Goal: Task Accomplishment & Management: Complete application form

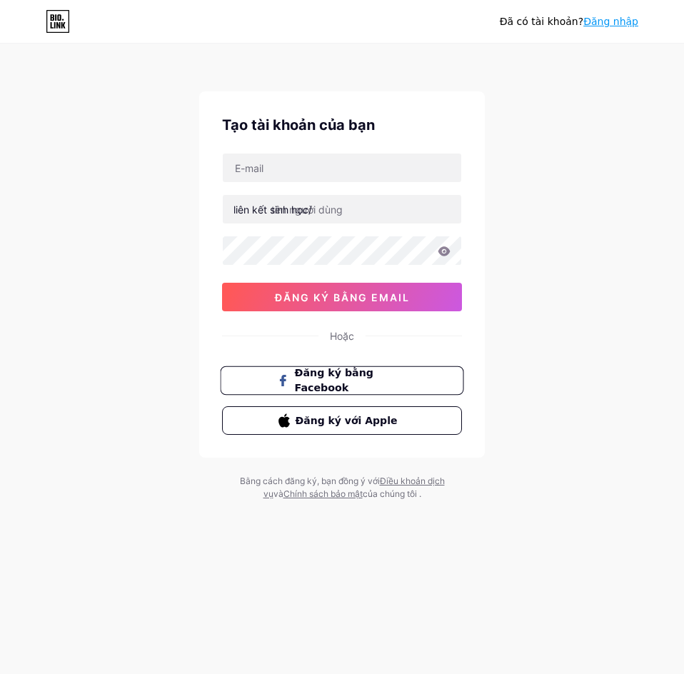
click at [373, 381] on font "Đăng ký bằng Facebook" at bounding box center [334, 380] width 79 height 27
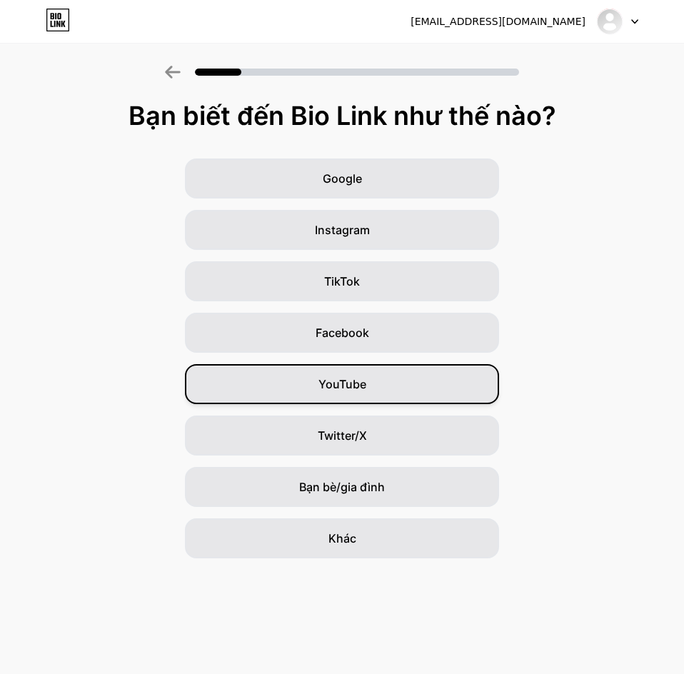
click at [346, 373] on div "YouTube" at bounding box center [342, 384] width 314 height 40
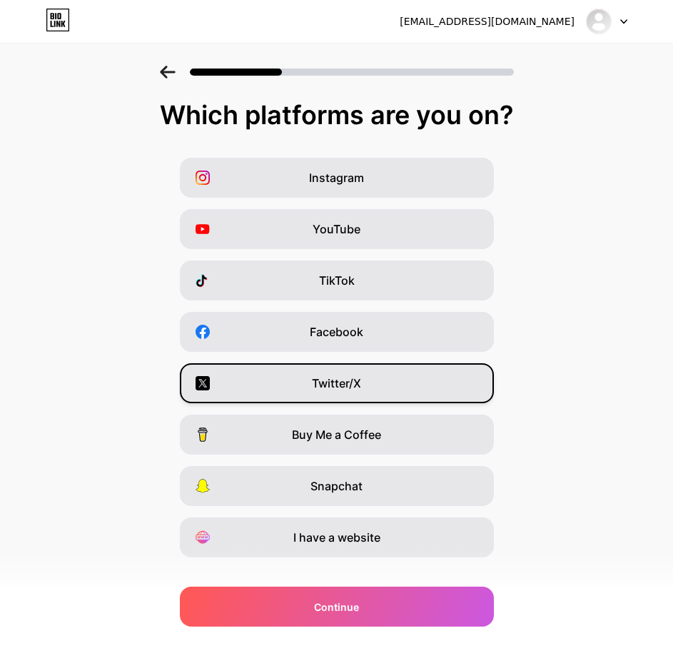
scroll to position [24, 0]
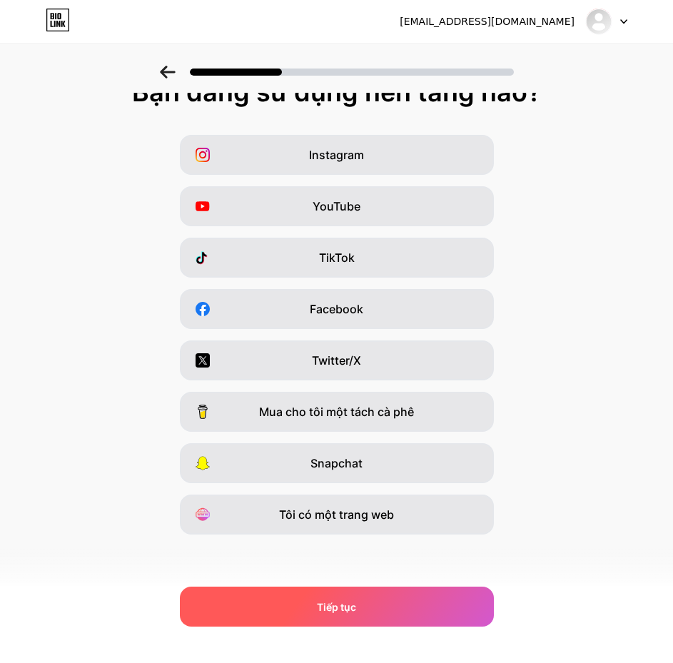
click at [356, 603] on font "Tiếp tục" at bounding box center [336, 607] width 39 height 12
click at [327, 615] on div "Tiếp tục" at bounding box center [337, 607] width 314 height 40
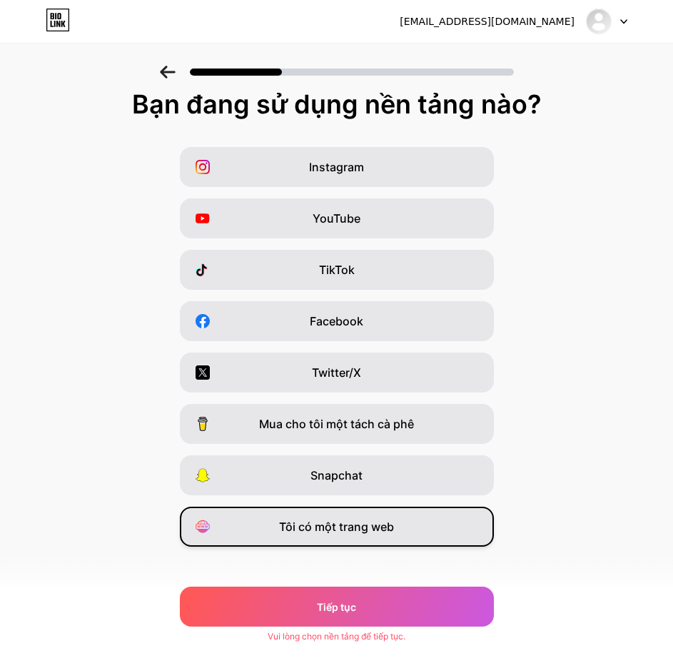
scroll to position [0, 0]
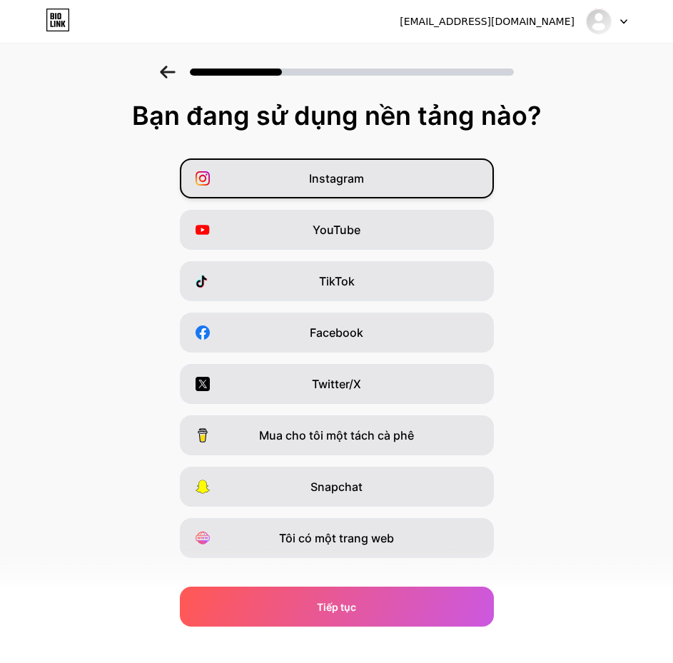
click at [347, 174] on font "Instagram" at bounding box center [336, 178] width 55 height 14
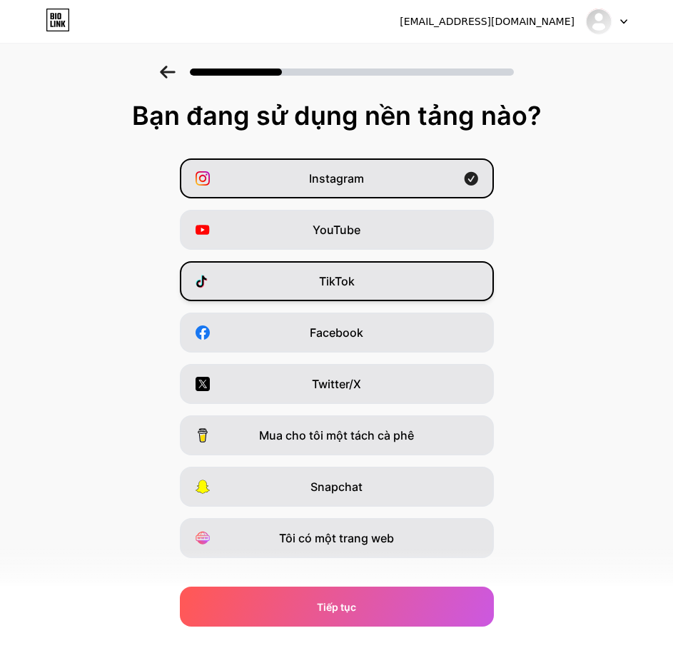
click at [337, 284] on font "TikTok" at bounding box center [337, 281] width 36 height 14
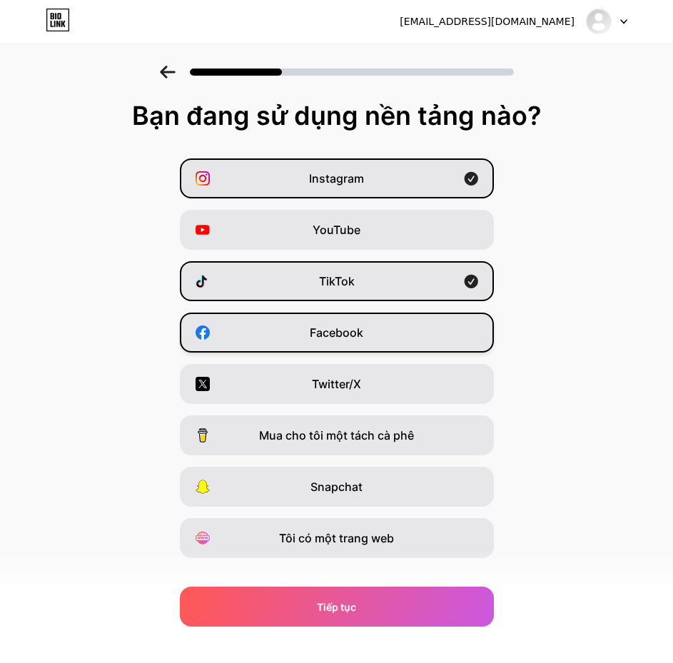
scroll to position [24, 0]
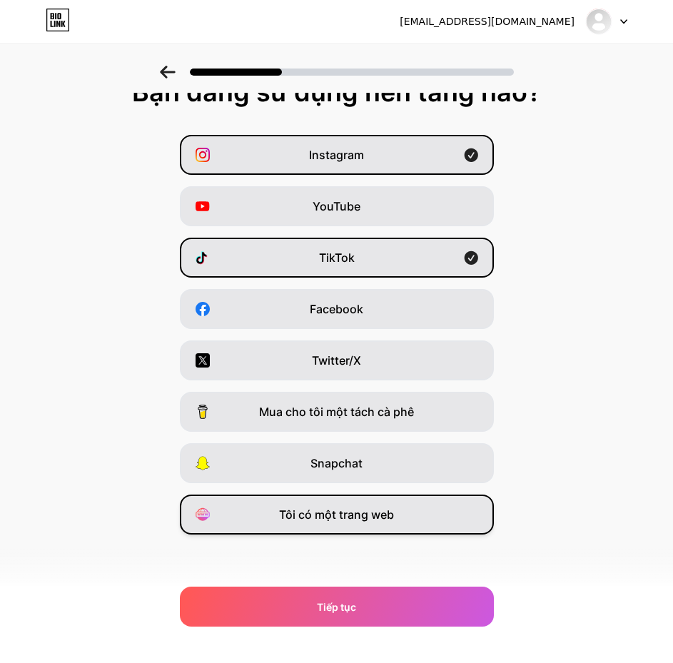
click at [390, 521] on font "Tôi có một trang web" at bounding box center [336, 515] width 115 height 14
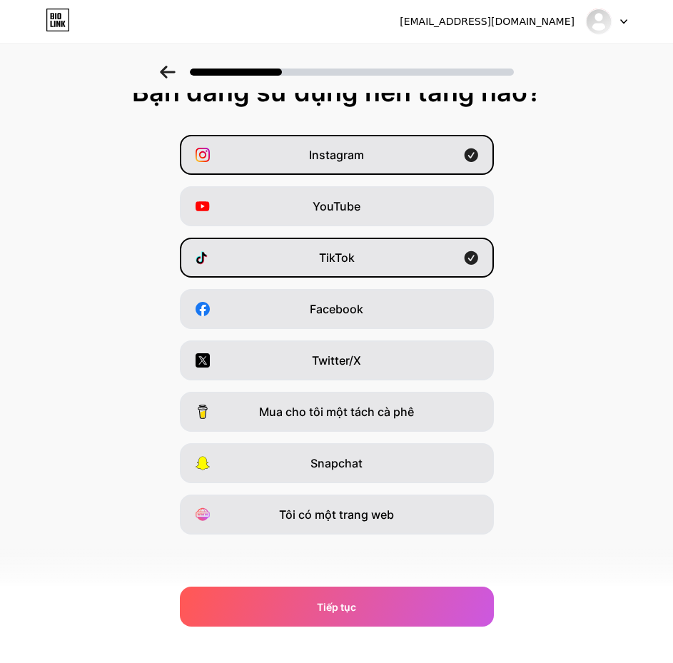
drag, startPoint x: 569, startPoint y: 69, endPoint x: 623, endPoint y: 85, distance: 56.7
click at [625, 159] on div "Instagram YouTube TikTok Facebook Twitter/X Mua cho tôi một tách cà phê Snapcha…" at bounding box center [336, 335] width 659 height 400
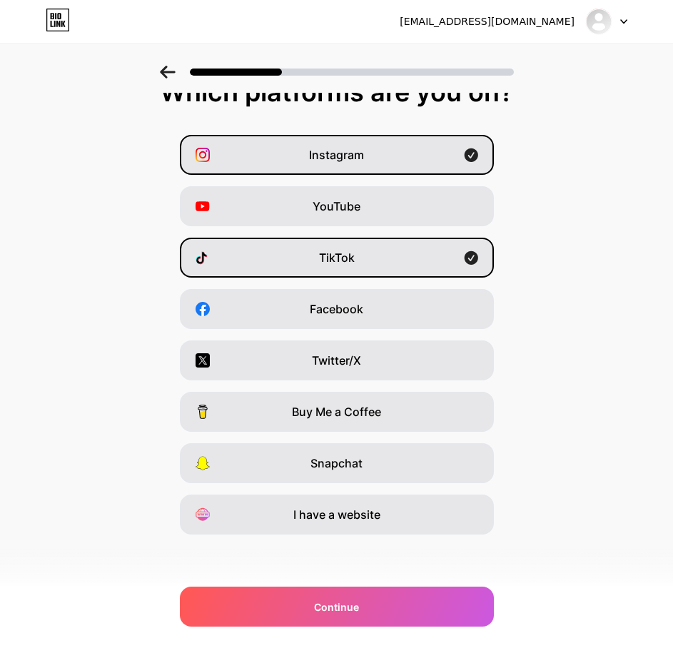
click at [547, 391] on div "Instagram YouTube TikTok Facebook Twitter/X Buy Me a Coffee Snapchat I have a w…" at bounding box center [336, 335] width 659 height 400
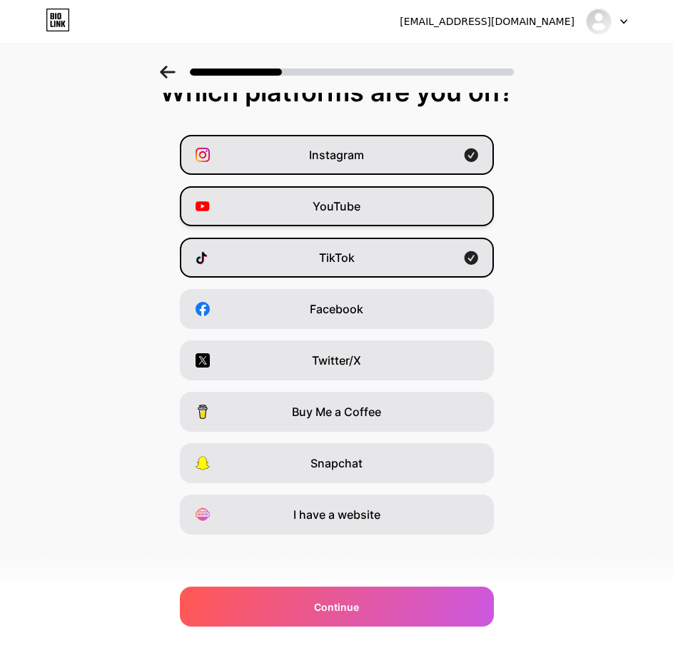
scroll to position [0, 0]
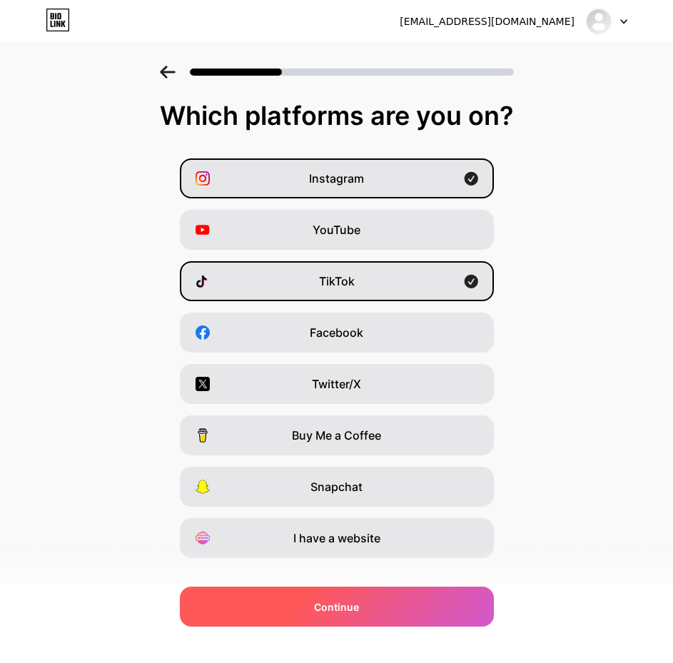
click at [352, 601] on span "Continue" at bounding box center [336, 607] width 45 height 15
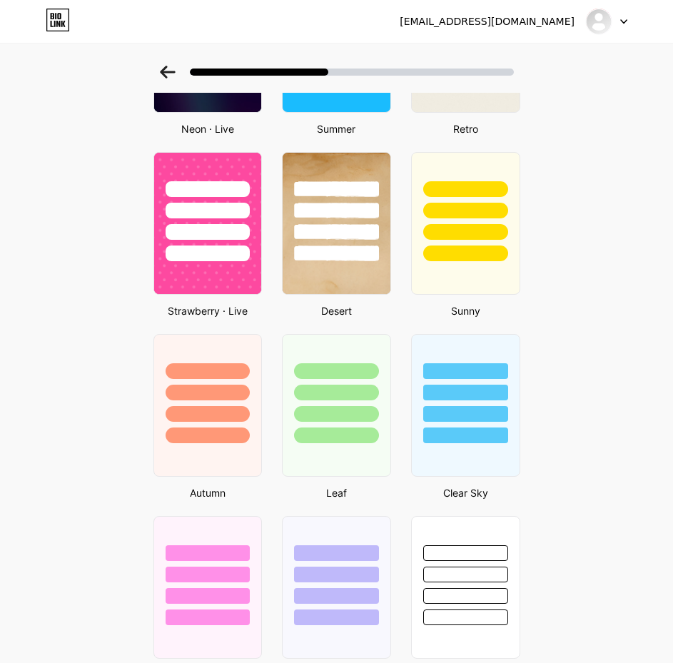
scroll to position [712, 0]
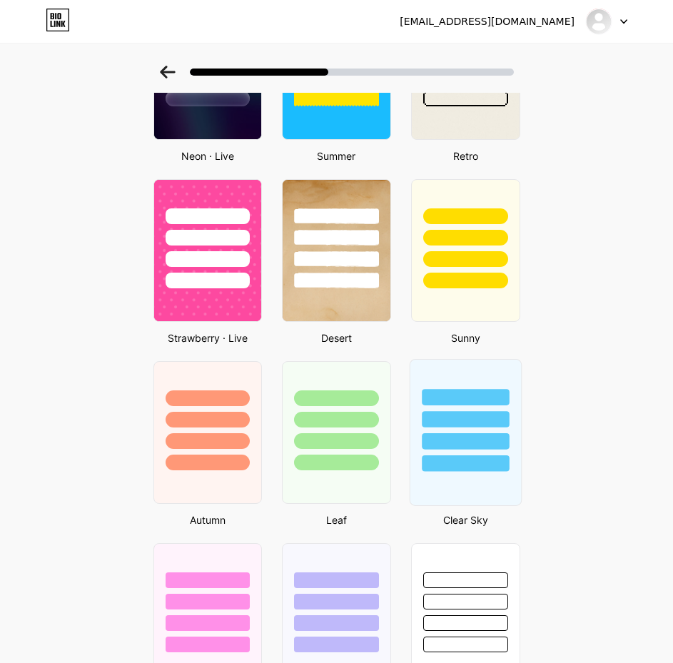
click at [490, 448] on div at bounding box center [465, 441] width 87 height 16
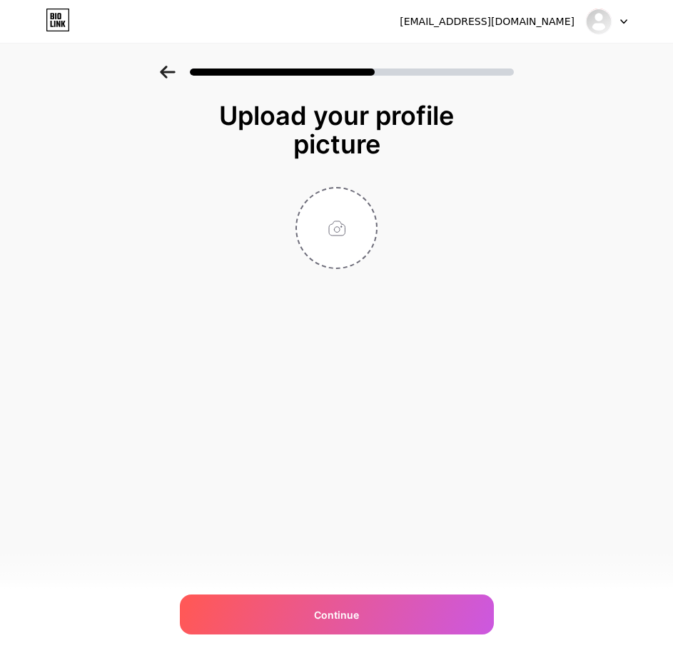
scroll to position [0, 0]
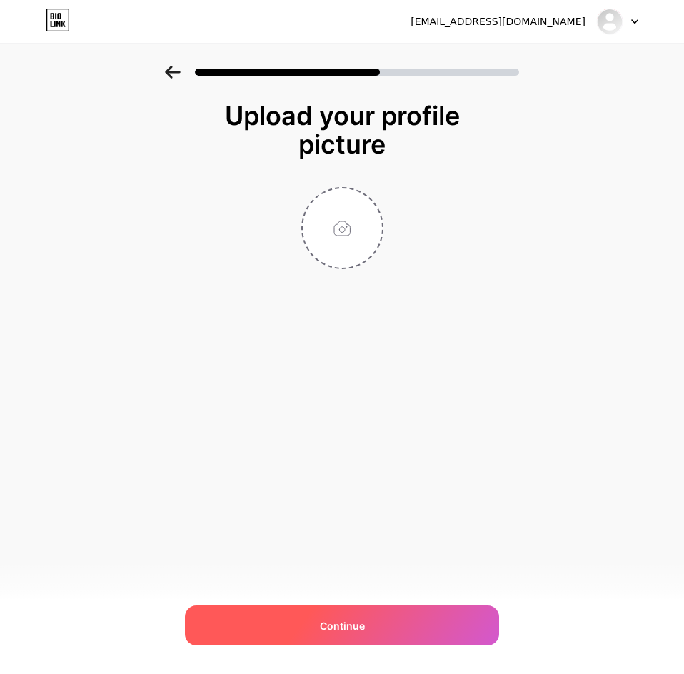
click at [316, 625] on div "Continue" at bounding box center [342, 626] width 314 height 40
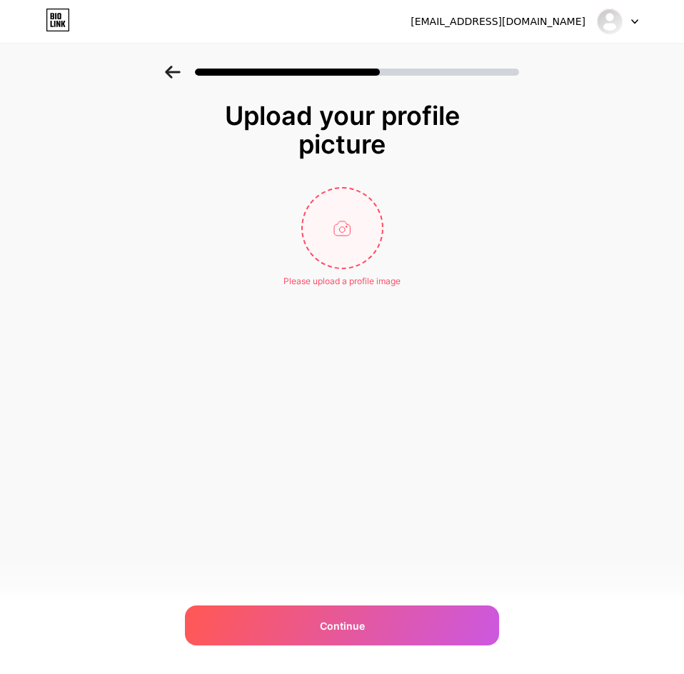
click at [347, 203] on input "file" at bounding box center [342, 228] width 79 height 79
type input "C:\fakepath\LÓT LY (3000 x 3000 px) (12 x 12 cm).png"
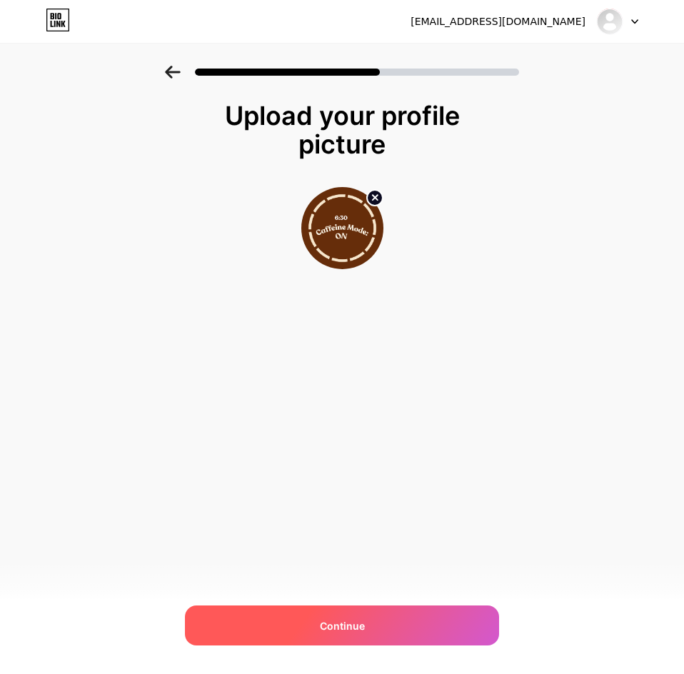
click at [355, 617] on div "Continue" at bounding box center [342, 626] width 314 height 40
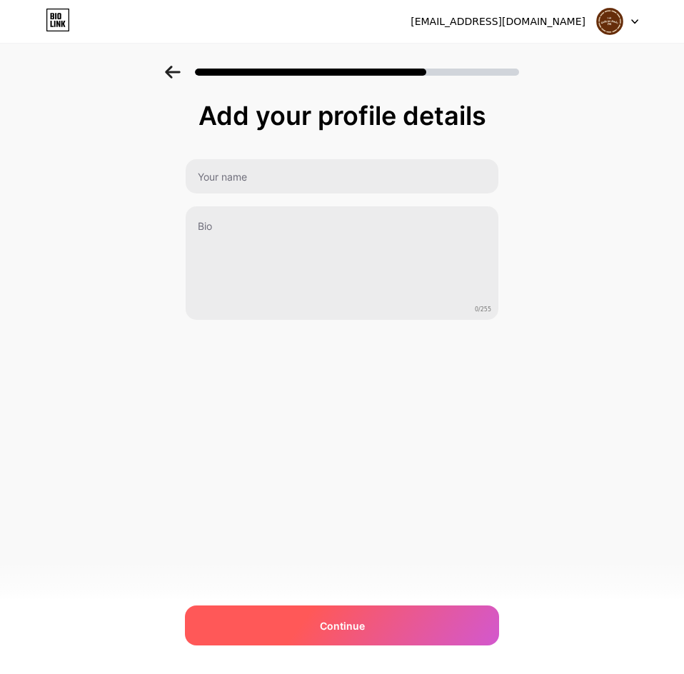
click at [356, 632] on span "Continue" at bounding box center [342, 625] width 45 height 15
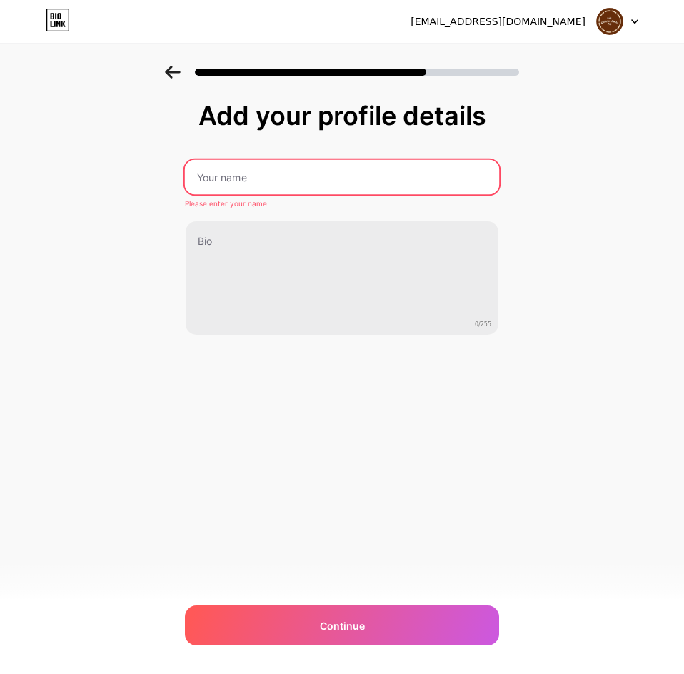
click at [299, 180] on input "text" at bounding box center [342, 177] width 314 height 34
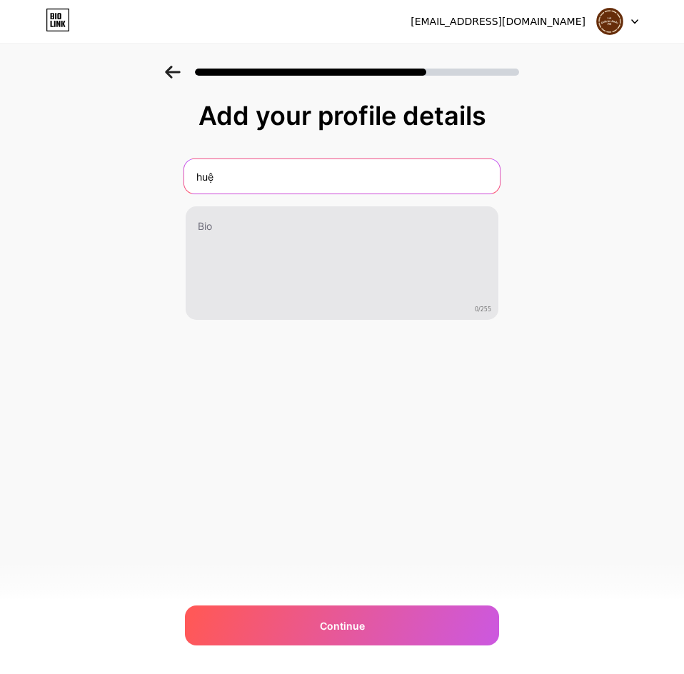
type input "huệ"
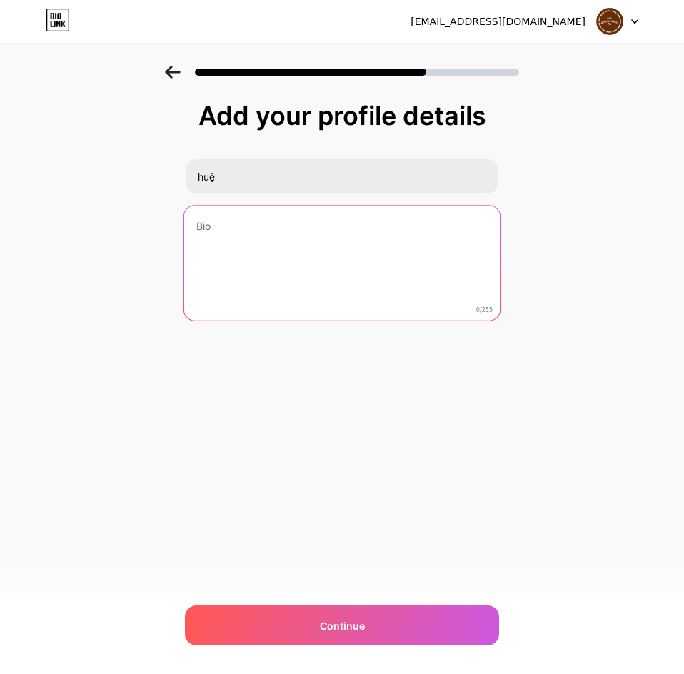
click at [284, 266] on textarea at bounding box center [342, 264] width 316 height 116
type textarea "df"
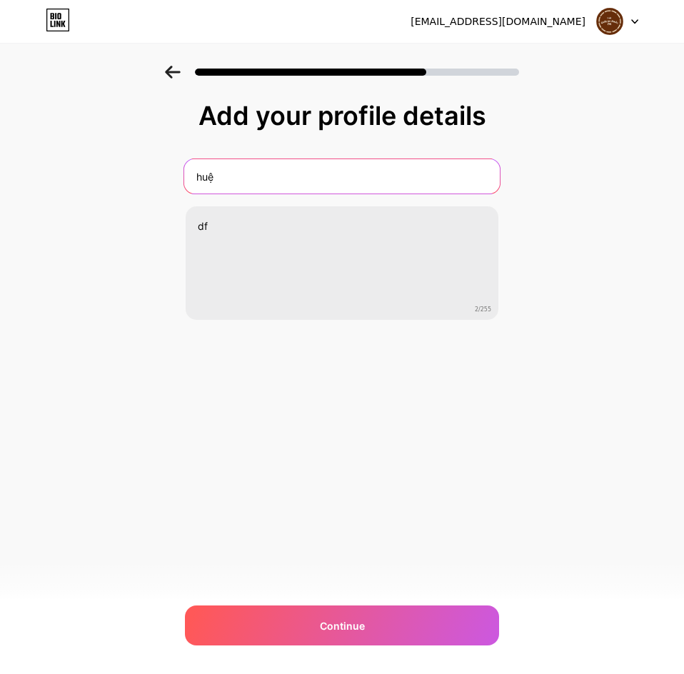
click at [271, 176] on input "huệ" at bounding box center [342, 176] width 316 height 34
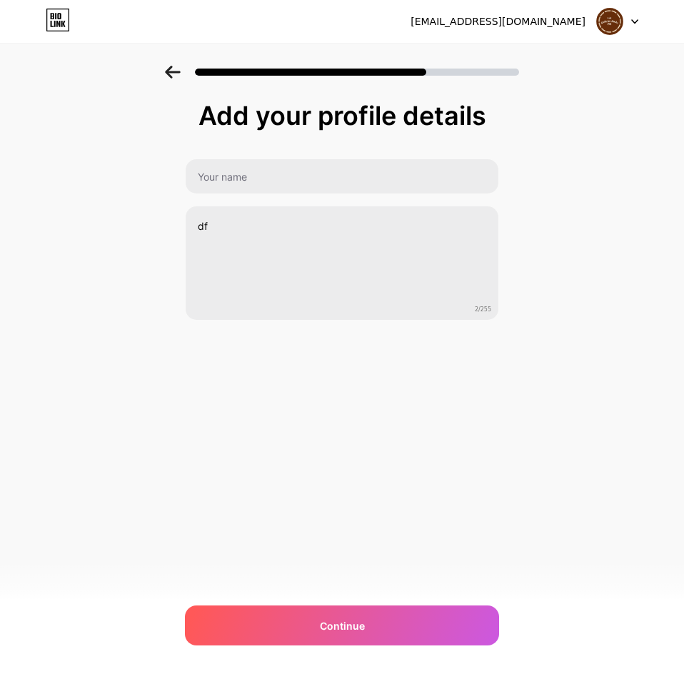
click at [184, 76] on div at bounding box center [342, 72] width 354 height 13
click at [174, 73] on icon at bounding box center [172, 72] width 15 height 13
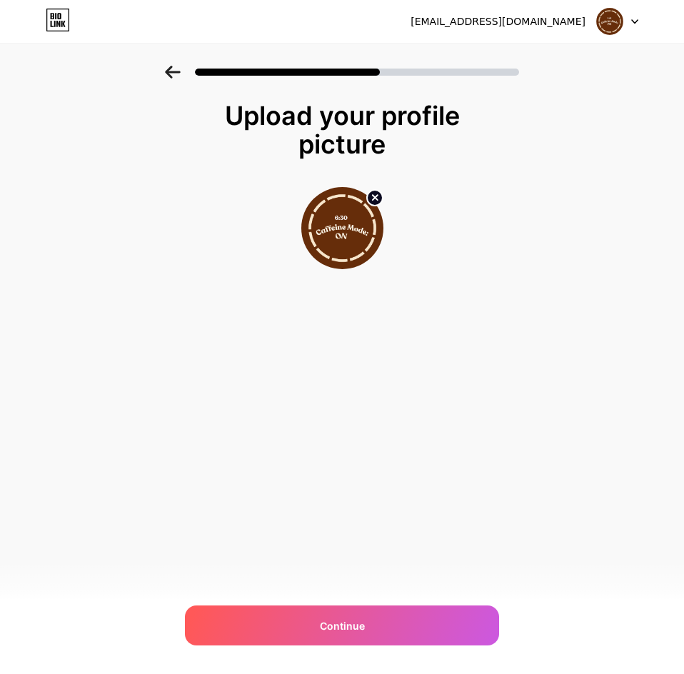
click at [374, 195] on circle at bounding box center [375, 198] width 16 height 16
click at [320, 237] on input "file" at bounding box center [342, 228] width 79 height 79
type input "C:\fakepath\1.png"
click at [335, 229] on img at bounding box center [342, 228] width 82 height 82
drag, startPoint x: 340, startPoint y: 242, endPoint x: 326, endPoint y: 214, distance: 31.3
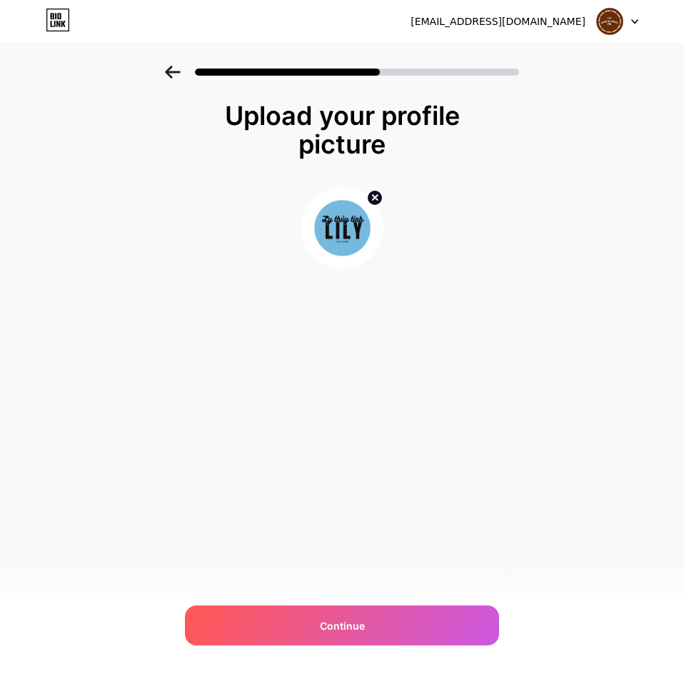
click at [326, 214] on img at bounding box center [342, 228] width 82 height 82
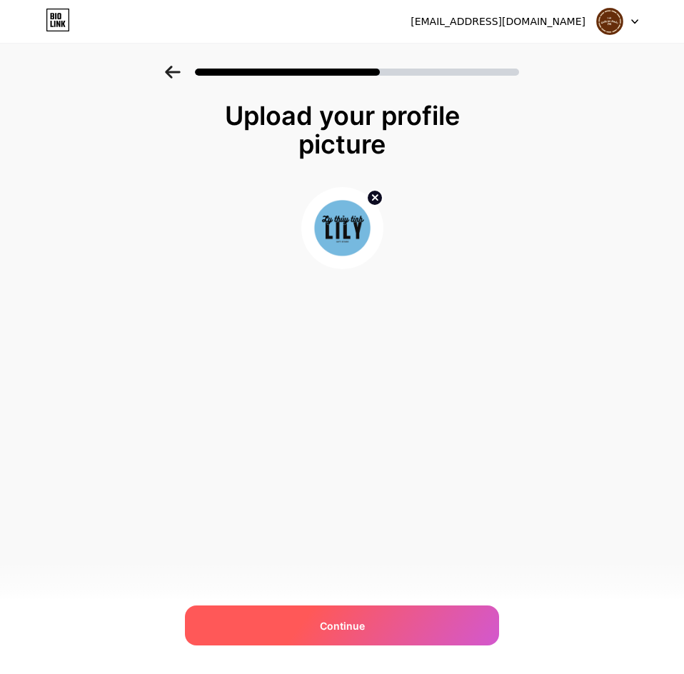
click at [326, 631] on span "Continue" at bounding box center [342, 625] width 45 height 15
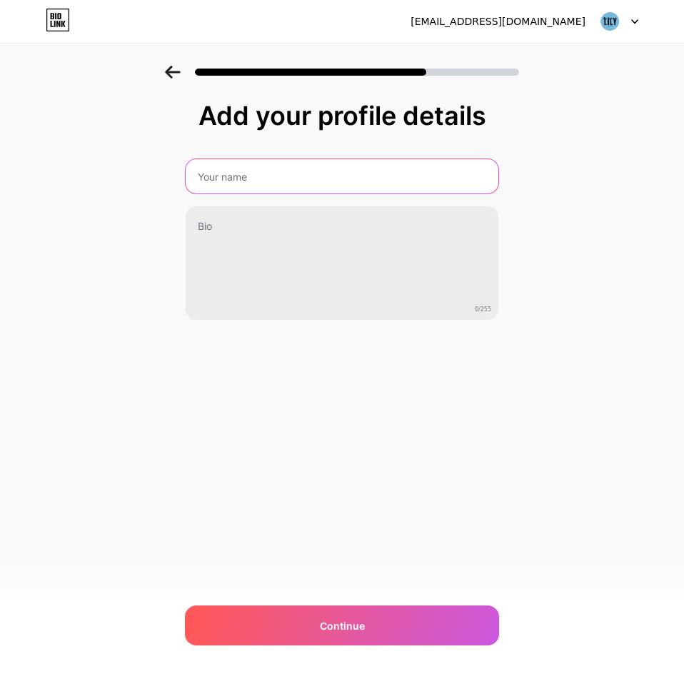
click at [219, 172] on input "text" at bounding box center [342, 176] width 313 height 34
type input "LiLy LY THUỶ TINH"
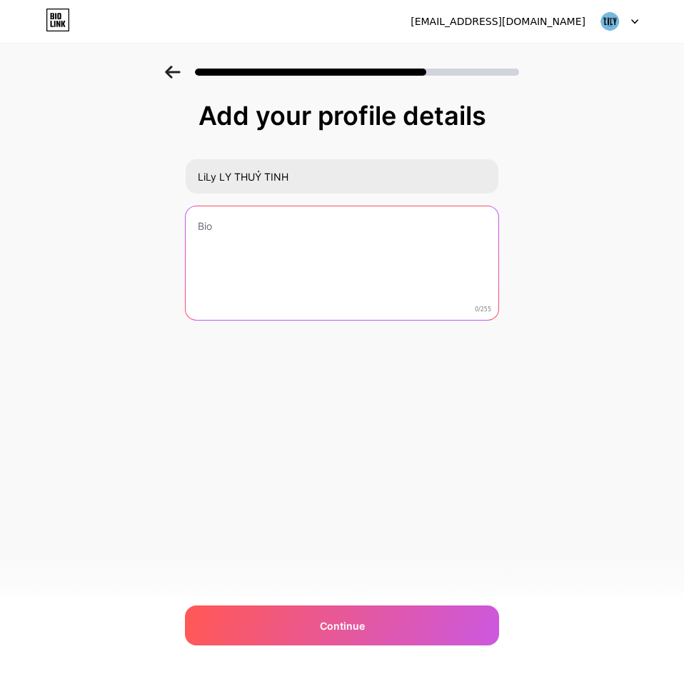
click at [313, 235] on textarea at bounding box center [342, 263] width 313 height 115
type textarea "l"
type textarea "Ly thuỷ tinh thiết kế"
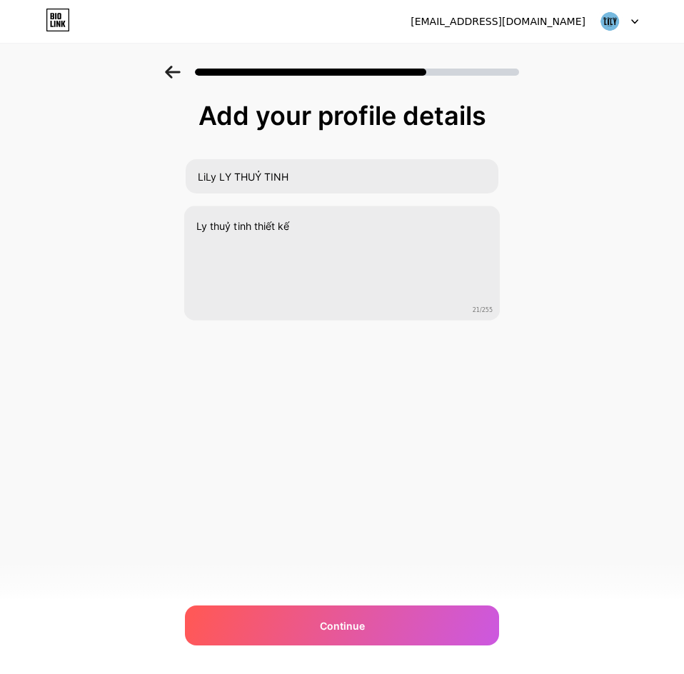
click at [341, 372] on div "Add your profile details LiLy LY THUỶ TINH Ly thuỷ tinh thiết kế 21/255 Continu…" at bounding box center [342, 246] width 314 height 291
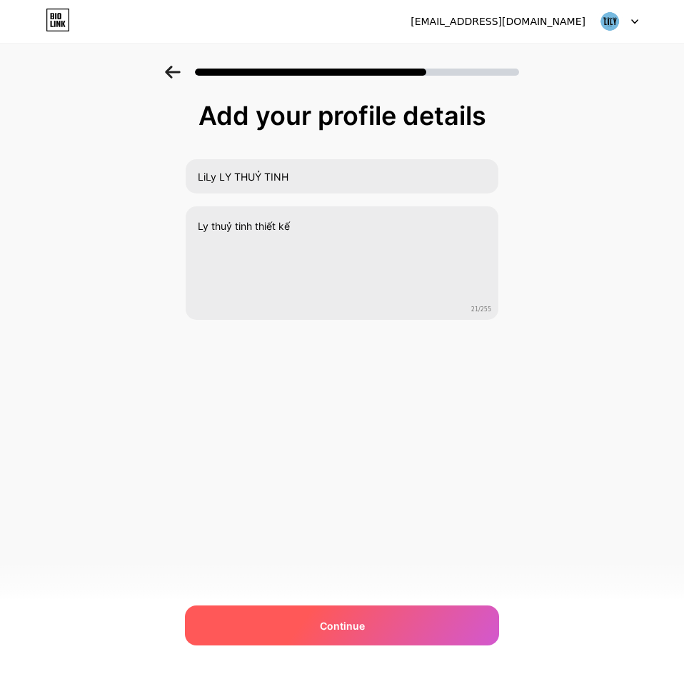
click at [318, 612] on div "Continue" at bounding box center [342, 626] width 314 height 40
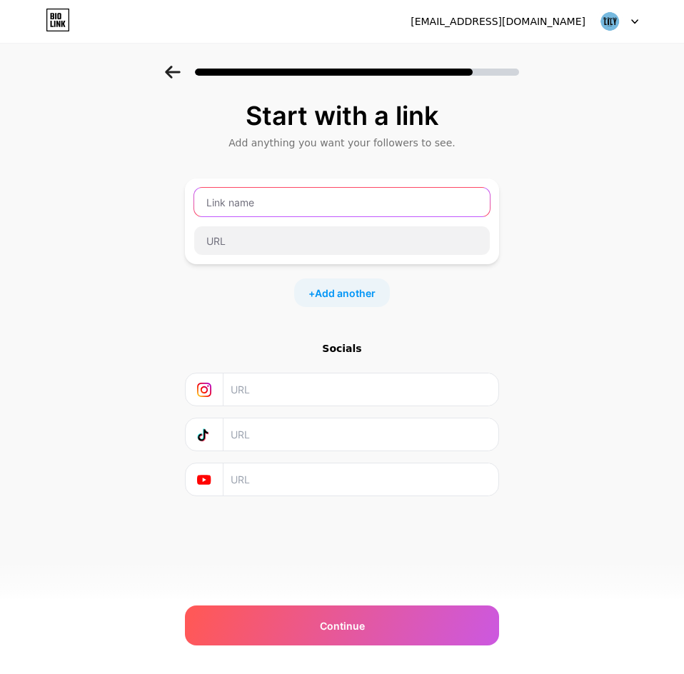
click at [299, 199] on input "text" at bounding box center [342, 202] width 296 height 29
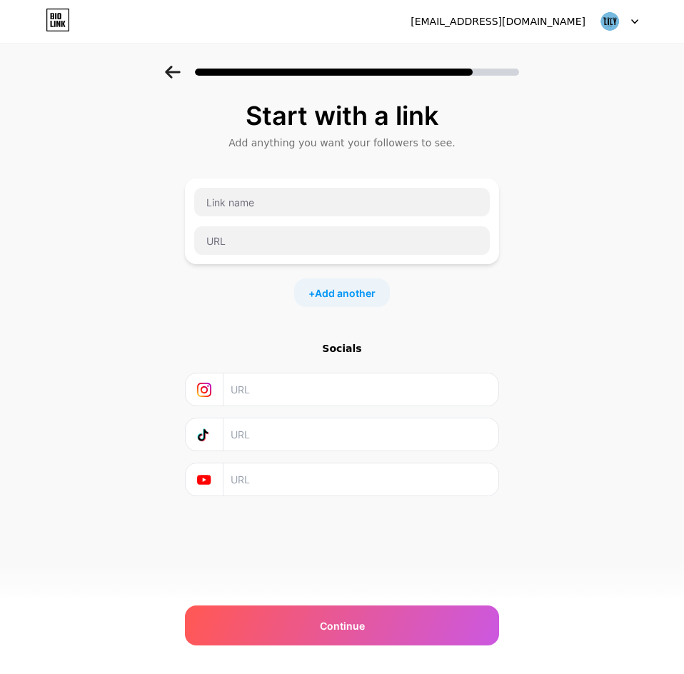
click at [276, 428] on input "text" at bounding box center [360, 434] width 259 height 32
click at [280, 388] on input "text" at bounding box center [360, 389] width 259 height 32
click at [271, 434] on input "text" at bounding box center [360, 434] width 259 height 32
click at [273, 387] on input "text" at bounding box center [360, 389] width 259 height 32
click at [274, 431] on input "text" at bounding box center [360, 434] width 259 height 32
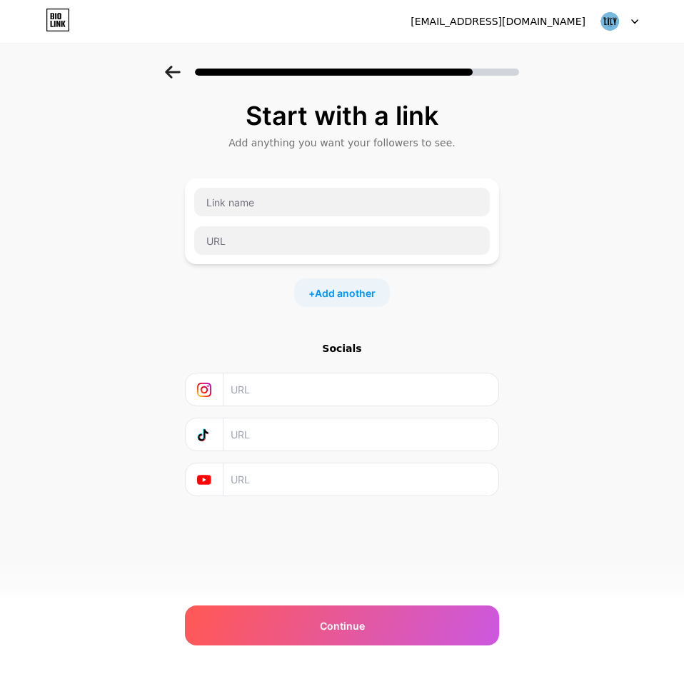
click at [289, 379] on input "text" at bounding box center [360, 389] width 259 height 32
click at [294, 458] on div "Socials" at bounding box center [342, 418] width 314 height 155
click at [286, 384] on input "text" at bounding box center [360, 389] width 259 height 32
click at [285, 428] on input "text" at bounding box center [360, 434] width 259 height 32
click at [334, 281] on div "+ Add another" at bounding box center [342, 293] width 96 height 29
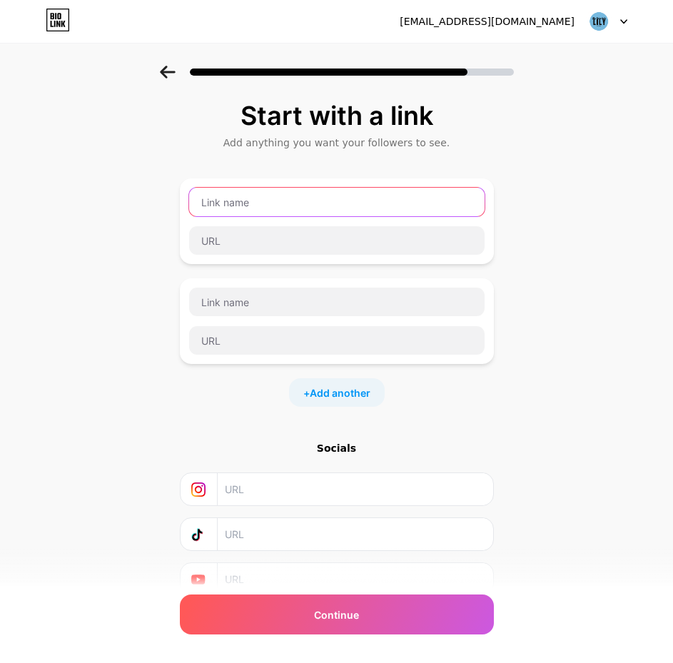
click at [253, 198] on input "text" at bounding box center [337, 202] width 296 height 29
click at [277, 197] on input "text" at bounding box center [337, 202] width 296 height 29
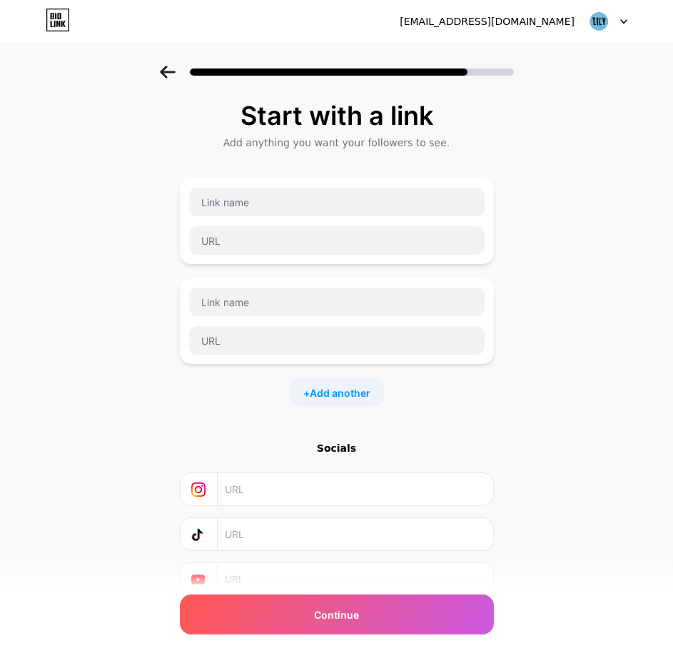
click at [167, 71] on icon at bounding box center [167, 72] width 15 height 13
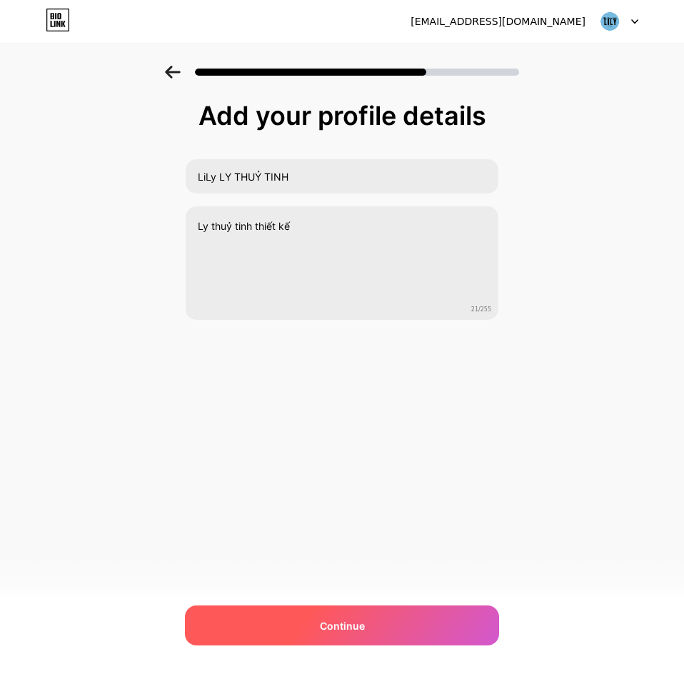
click at [369, 622] on div "Continue" at bounding box center [342, 626] width 314 height 40
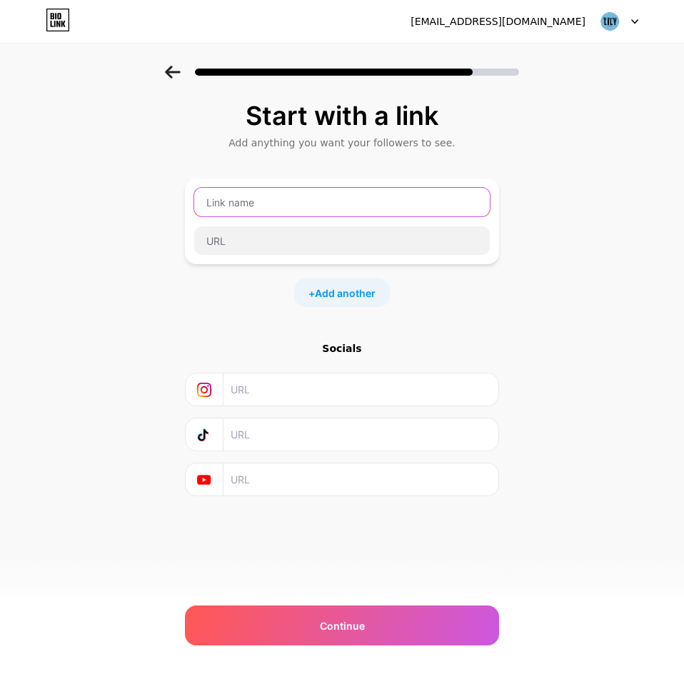
click at [341, 201] on input "text" at bounding box center [342, 202] width 296 height 29
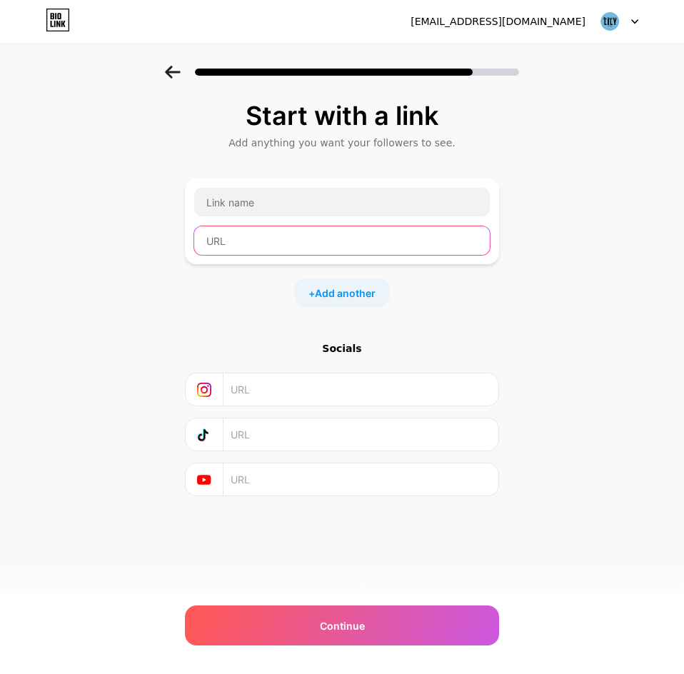
click at [248, 253] on input "text" at bounding box center [342, 240] width 296 height 29
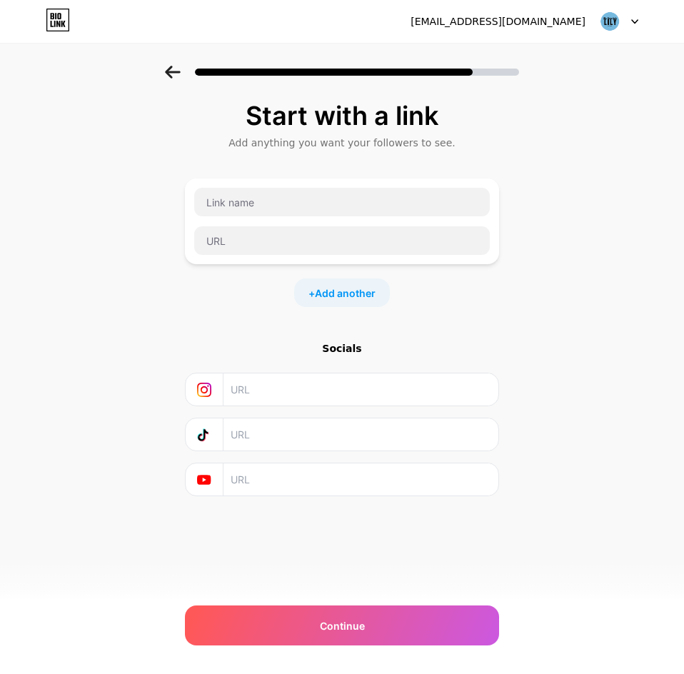
click at [171, 77] on icon at bounding box center [172, 72] width 15 height 13
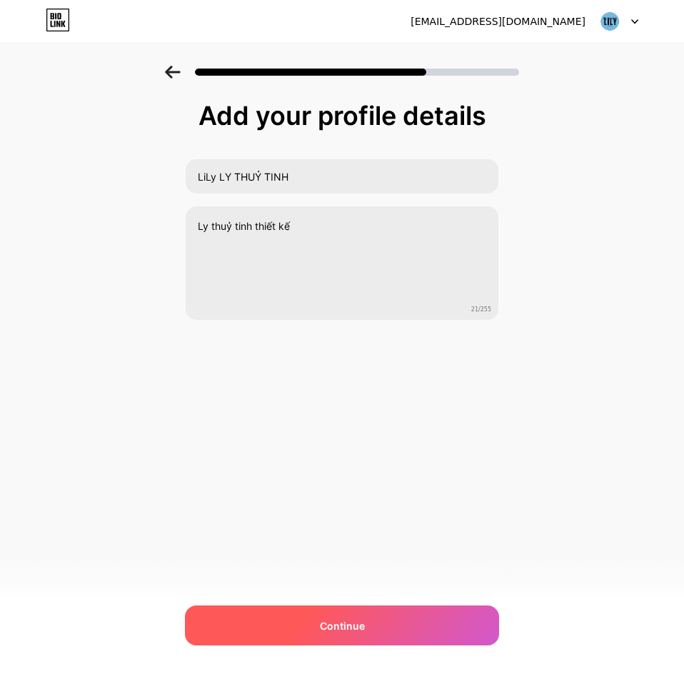
click at [289, 623] on div "Continue" at bounding box center [342, 626] width 314 height 40
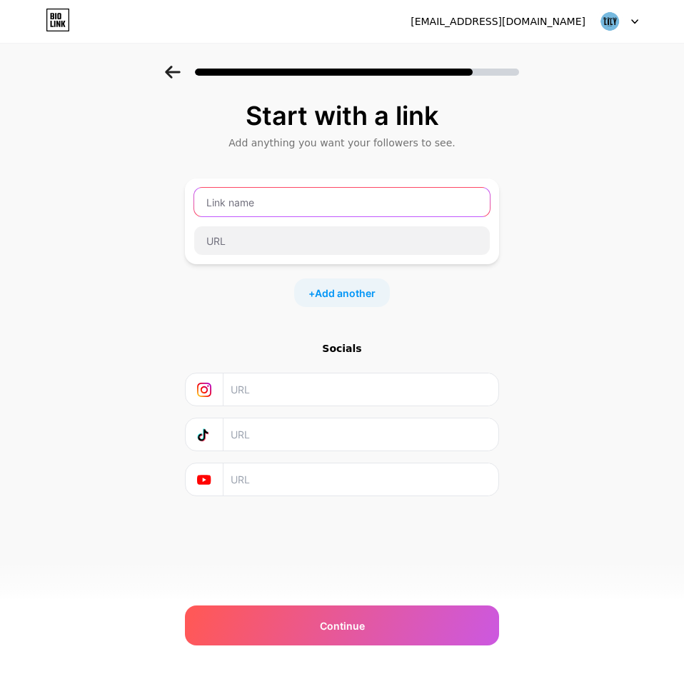
click at [248, 208] on input "text" at bounding box center [342, 202] width 296 height 29
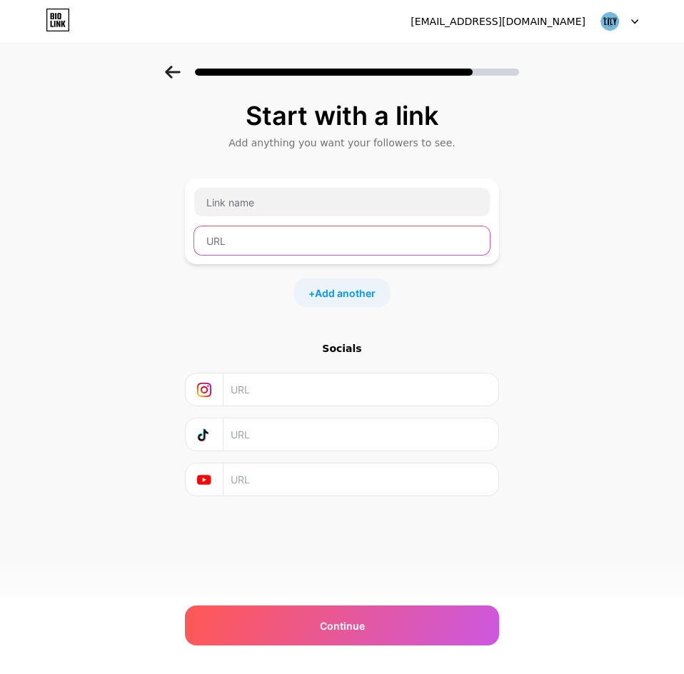
click at [291, 244] on input "text" at bounding box center [342, 240] width 296 height 29
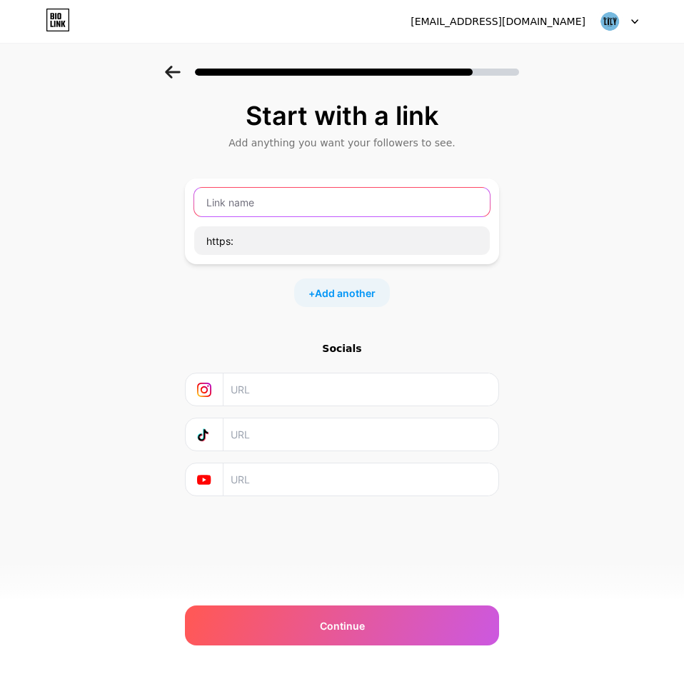
click at [341, 196] on input "text" at bounding box center [342, 202] width 296 height 29
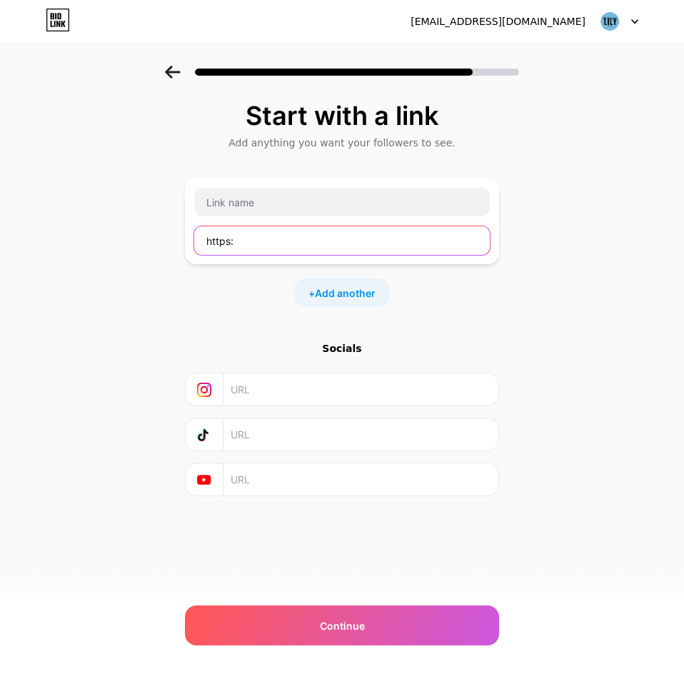
click at [321, 248] on input "https:" at bounding box center [342, 240] width 296 height 29
type input "[URL][DOMAIN_NAME]"
click at [301, 244] on input "[URL][DOMAIN_NAME]" at bounding box center [342, 240] width 296 height 29
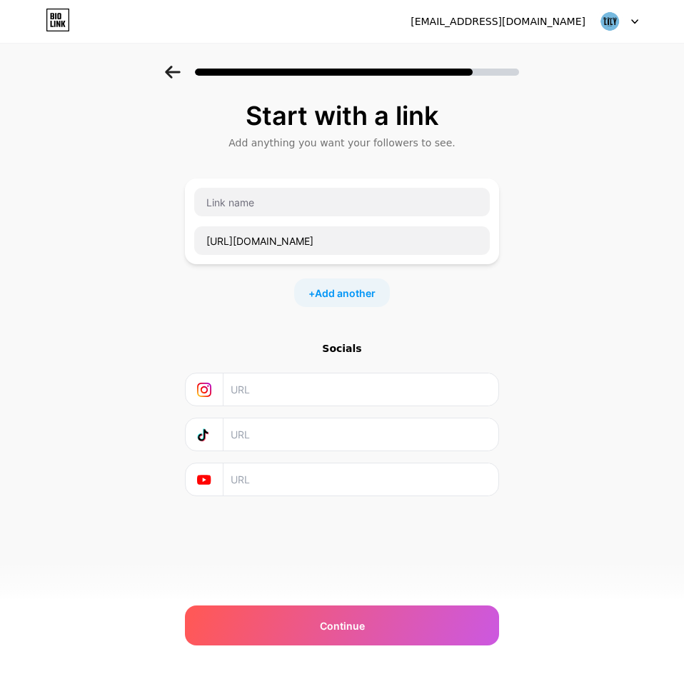
click at [523, 318] on div "Start with a link Add anything you want your followers to see. [URL][DOMAIN_NAM…" at bounding box center [342, 317] width 684 height 502
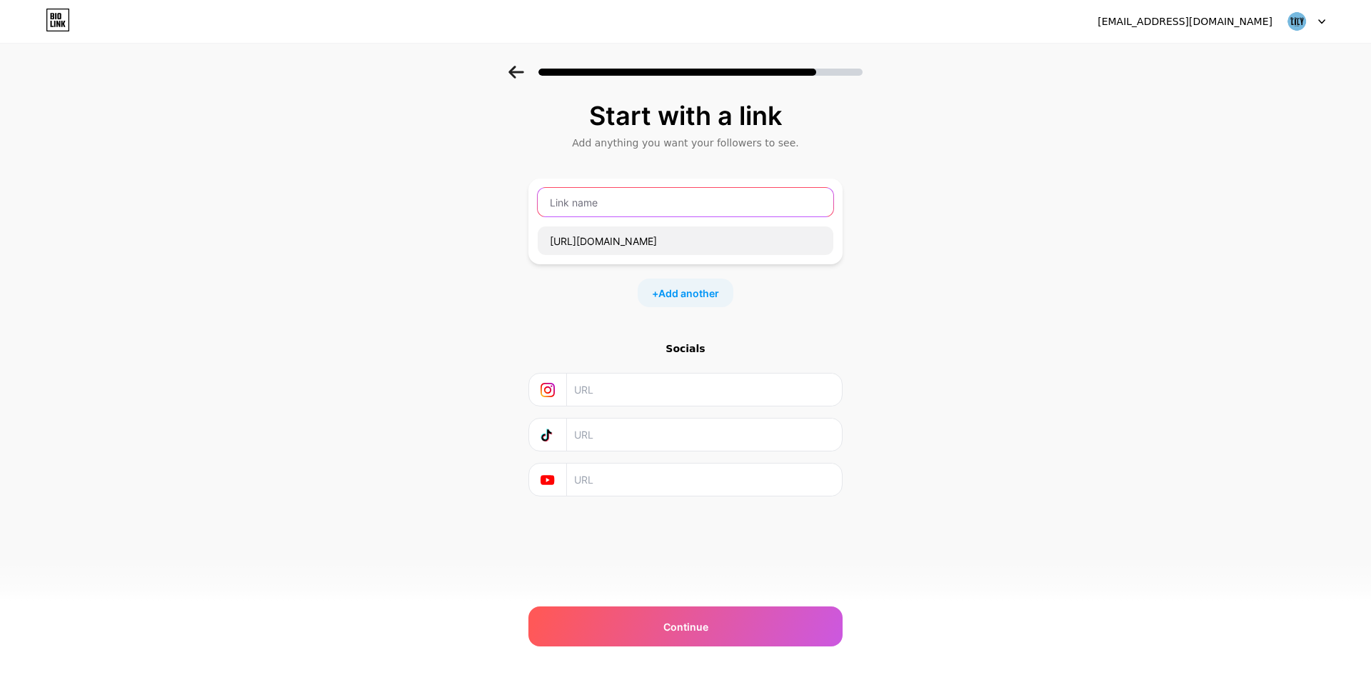
click at [576, 209] on input "text" at bounding box center [686, 202] width 296 height 29
click at [678, 215] on input "text" at bounding box center [686, 202] width 296 height 29
click at [633, 138] on div "Add anything you want your followers to see." at bounding box center [686, 143] width 300 height 14
drag, startPoint x: 630, startPoint y: 138, endPoint x: 777, endPoint y: 141, distance: 147.1
click at [683, 141] on div "Add anything you want your followers to see." at bounding box center [686, 143] width 300 height 14
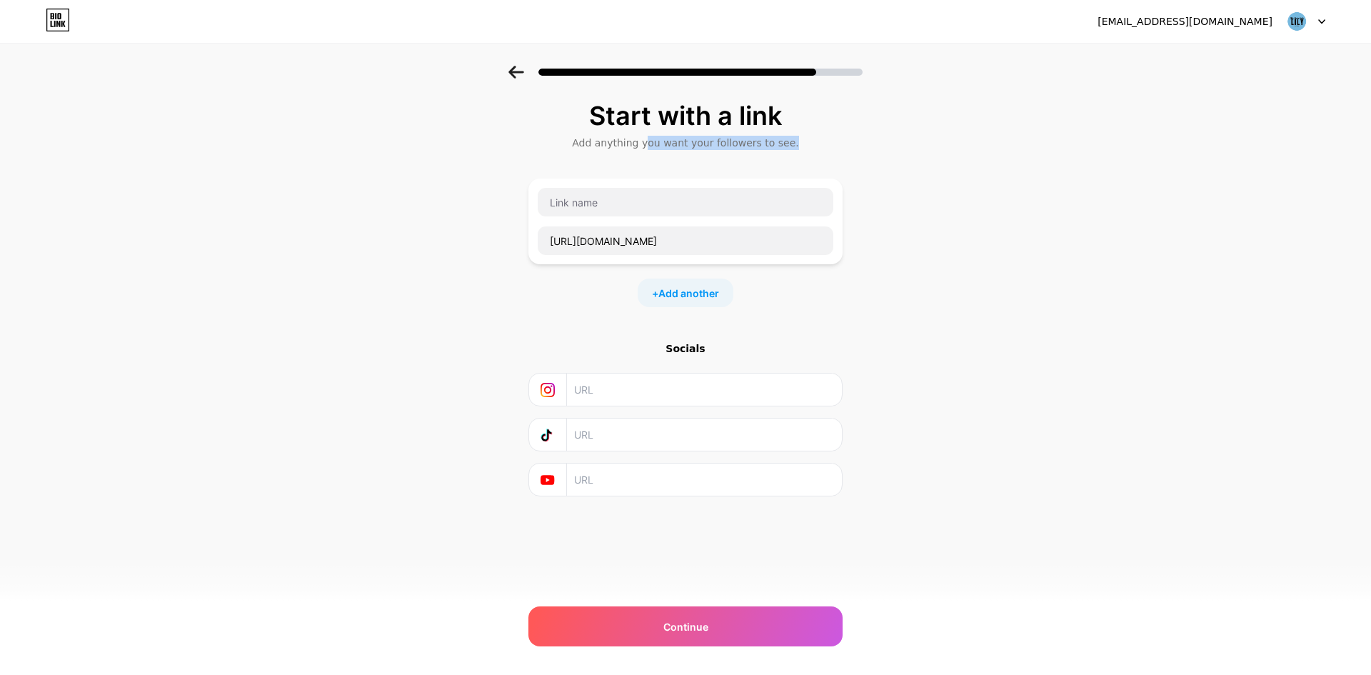
drag, startPoint x: 795, startPoint y: 147, endPoint x: 629, endPoint y: 141, distance: 165.8
click at [630, 141] on div "Add anything you want your followers to see." at bounding box center [686, 143] width 300 height 14
click at [683, 157] on div "Start with a link Add anything you want your followers to see. [URL][DOMAIN_NAM…" at bounding box center [685, 317] width 1371 height 502
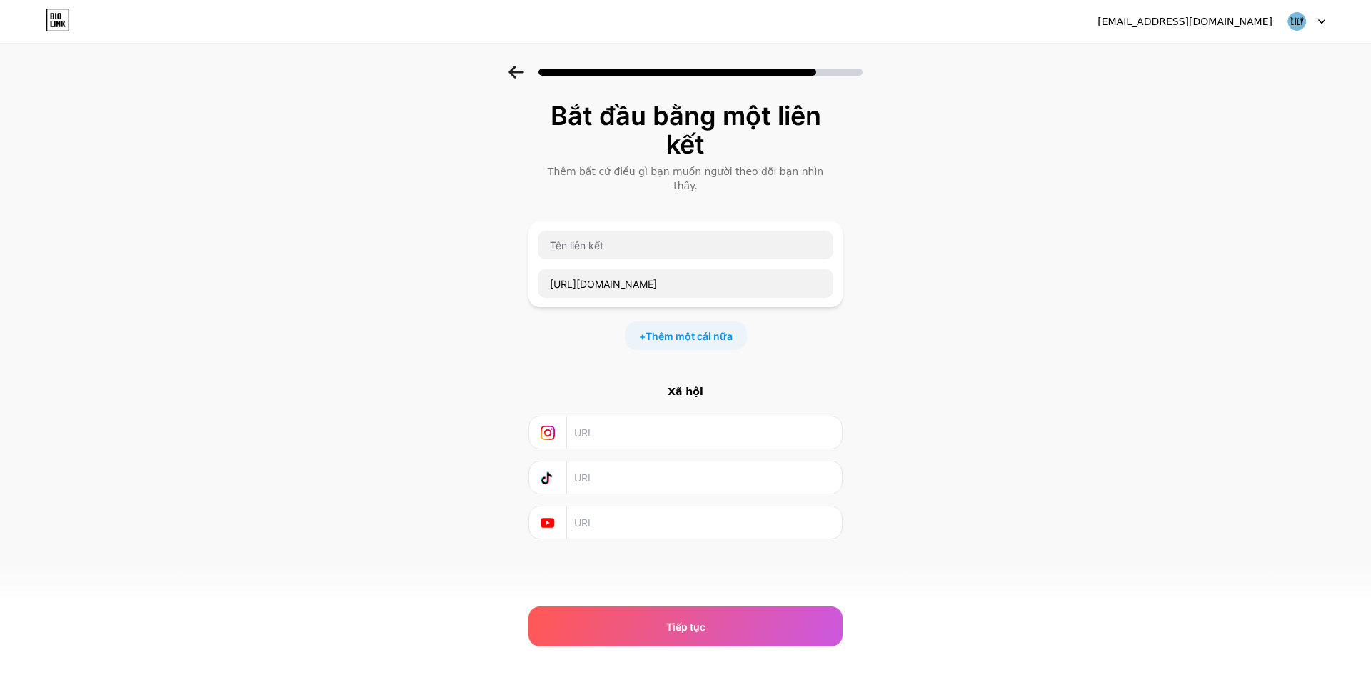
click at [683, 131] on div "Bắt đầu bằng một liên kết Thêm bất cứ điều gì bạn muốn người theo dõi bạn nhìn …" at bounding box center [685, 338] width 1371 height 545
click at [683, 231] on input "text" at bounding box center [686, 245] width 296 height 29
click at [683, 276] on input "[URL][DOMAIN_NAME]" at bounding box center [686, 283] width 296 height 29
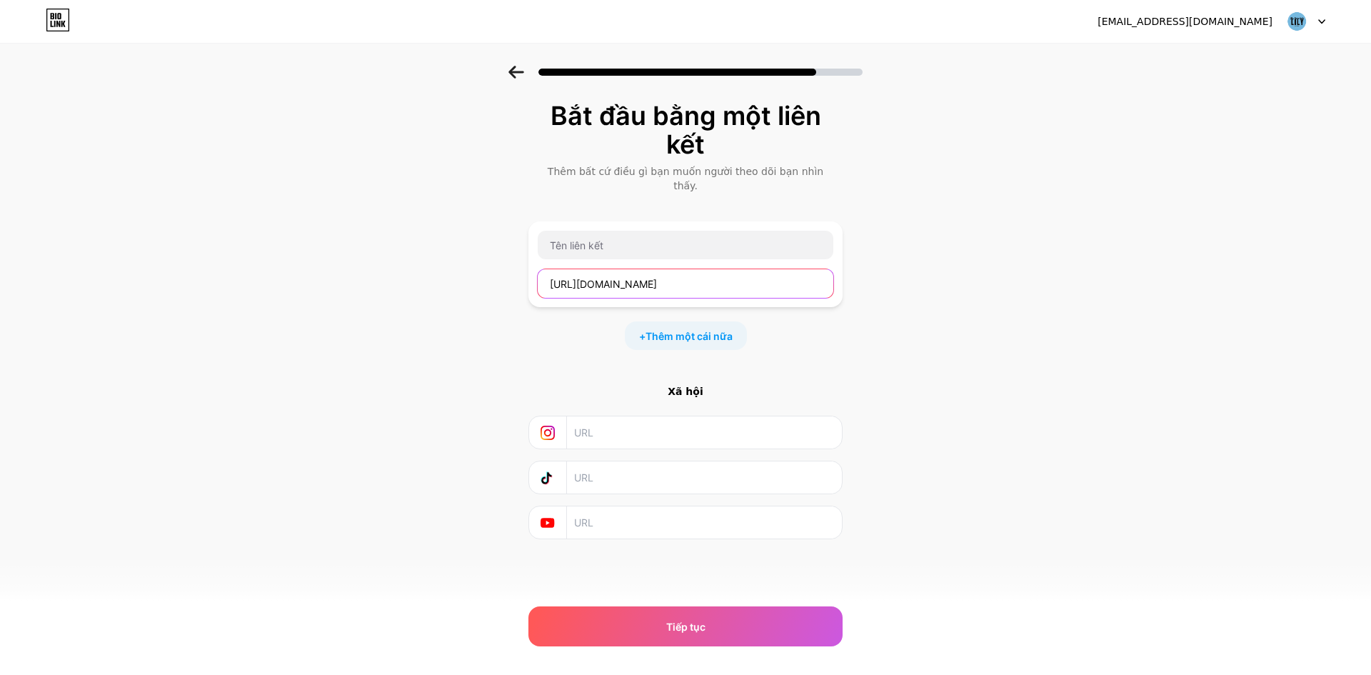
click at [683, 276] on input "[URL][DOMAIN_NAME]" at bounding box center [686, 283] width 296 height 29
click at [683, 325] on div "+ Thêm một cái nữa" at bounding box center [685, 335] width 314 height 29
click at [683, 427] on input "text" at bounding box center [703, 432] width 259 height 32
click at [657, 468] on input "text" at bounding box center [703, 477] width 259 height 32
paste input "[URL][DOMAIN_NAME]"
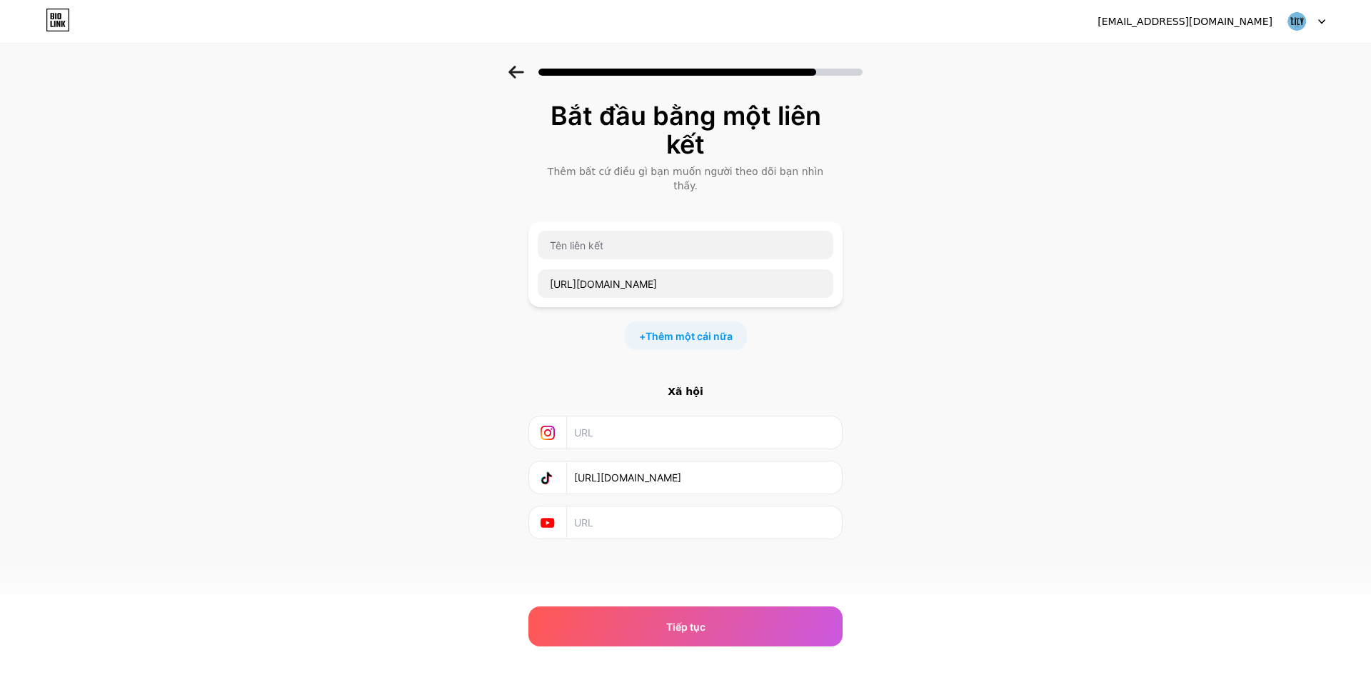
type input "[URL][DOMAIN_NAME]"
click at [683, 490] on div "Bắt đầu bằng một liên kết Thêm bất cứ điều gì bạn muốn người theo dõi bạn nhìn …" at bounding box center [685, 338] width 1371 height 545
click at [674, 515] on input "text" at bounding box center [703, 522] width 259 height 32
click at [623, 416] on input "text" at bounding box center [703, 432] width 259 height 32
click at [643, 271] on input "[URL][DOMAIN_NAME]" at bounding box center [686, 283] width 296 height 29
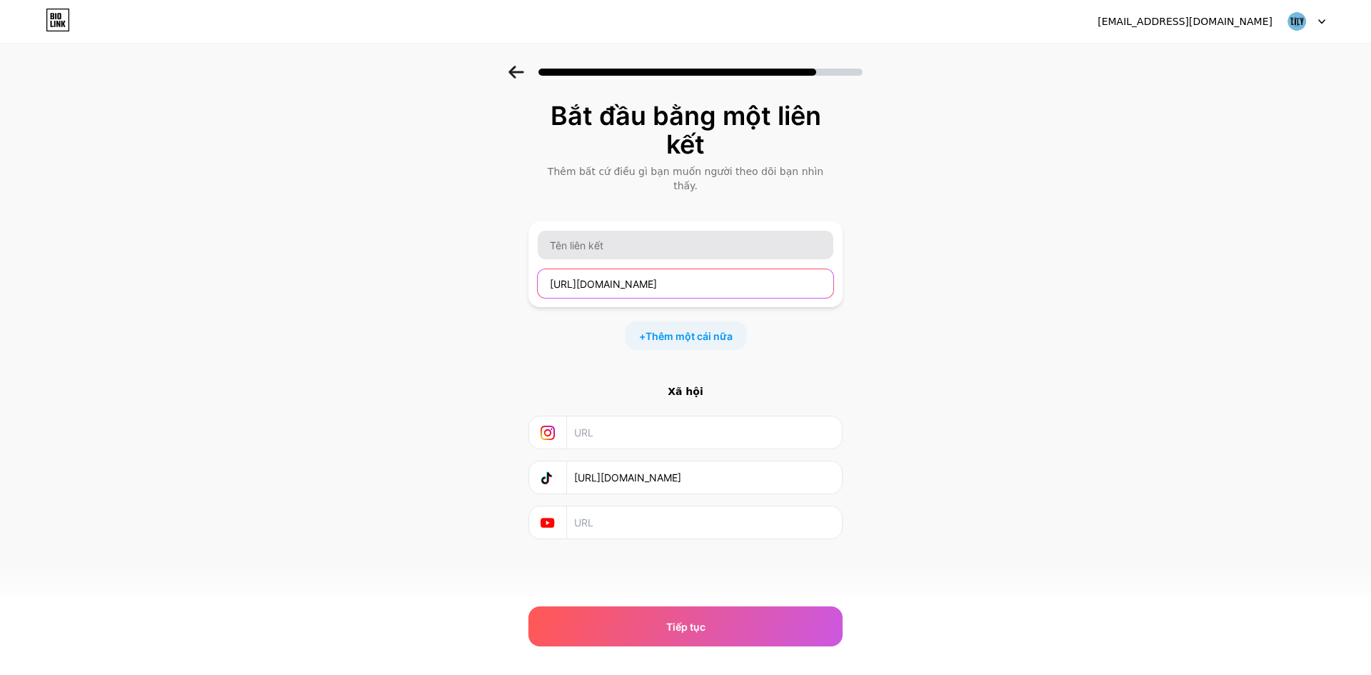
type input "[URL][DOMAIN_NAME]"
click at [683, 231] on input "text" at bounding box center [686, 245] width 296 height 29
type input "LiLy LY THUỶ TINH"
click at [683, 415] on div "Bắt đầu bằng một liên kết Thêm bất cứ điều gì bạn muốn người theo dõi bạn nhìn …" at bounding box center [685, 338] width 1371 height 545
click at [683, 416] on input "text" at bounding box center [703, 432] width 259 height 32
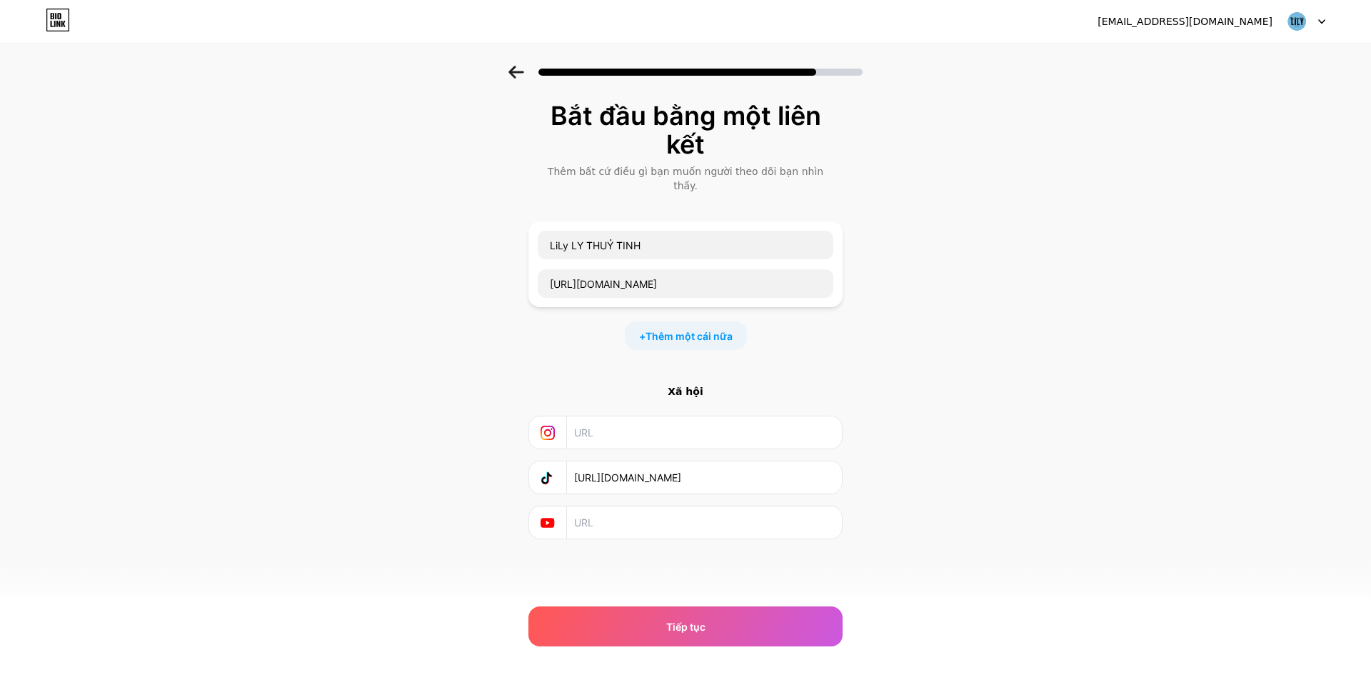
click at [683, 416] on input "text" at bounding box center [703, 432] width 259 height 32
paste input "[URL][DOMAIN_NAME]"
click at [683, 425] on div "Bắt đầu bằng một liên kết Thêm bất cứ điều gì bạn muốn người theo dõi bạn nhìn …" at bounding box center [685, 338] width 1371 height 545
click at [683, 417] on input "[URL][DOMAIN_NAME]" at bounding box center [703, 432] width 259 height 32
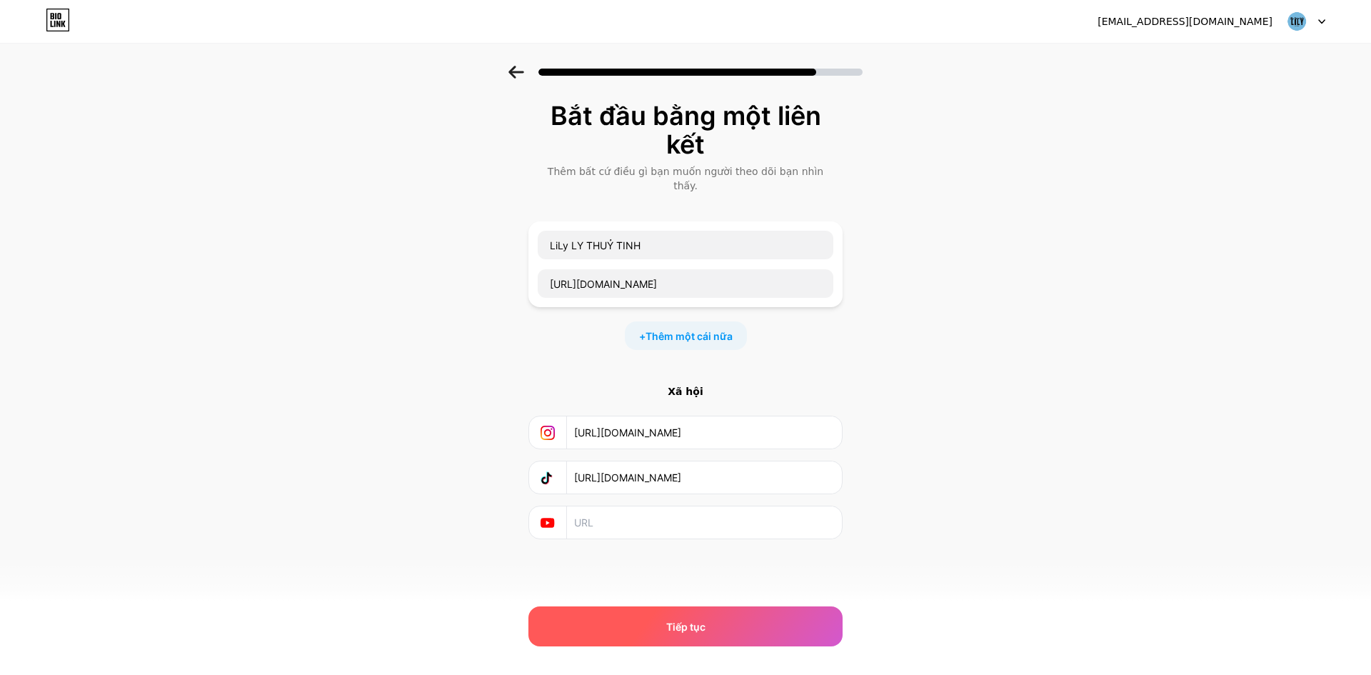
type input "[URL][DOMAIN_NAME]"
click at [683, 611] on div "Tiếp tục" at bounding box center [685, 626] width 314 height 40
click at [683, 623] on div "Tiếp tục" at bounding box center [685, 626] width 314 height 40
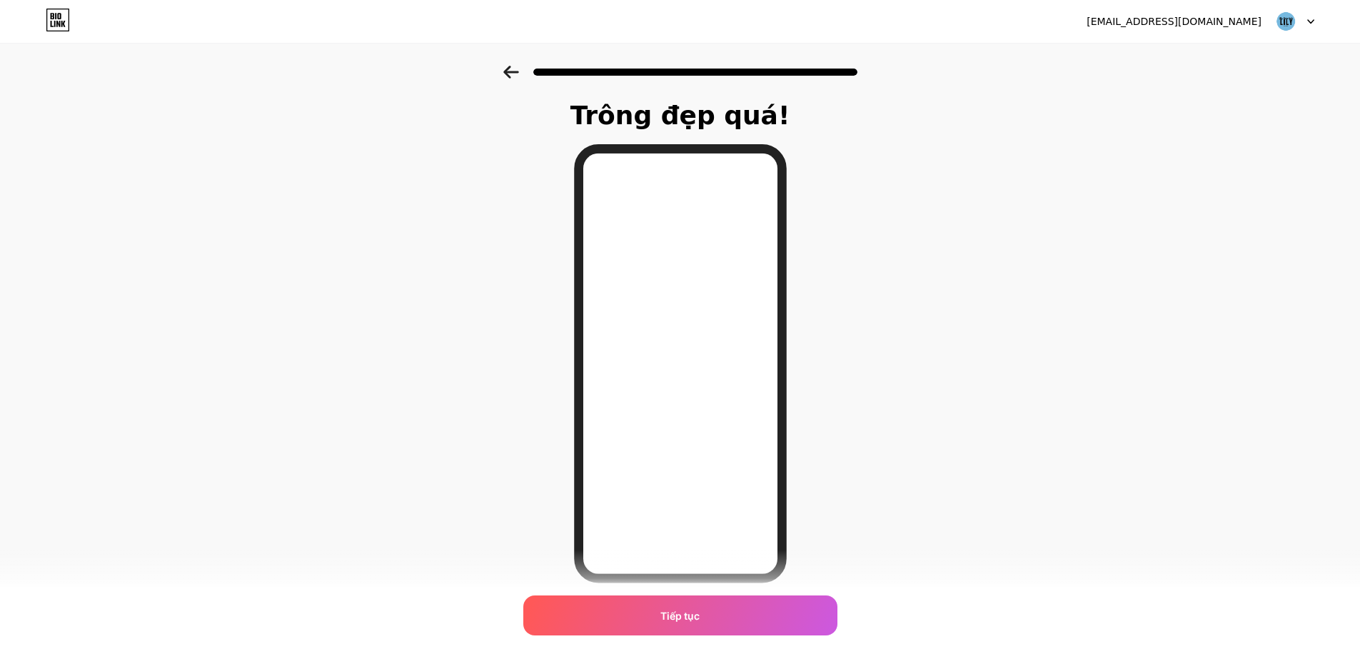
click at [509, 66] on icon at bounding box center [511, 72] width 16 height 13
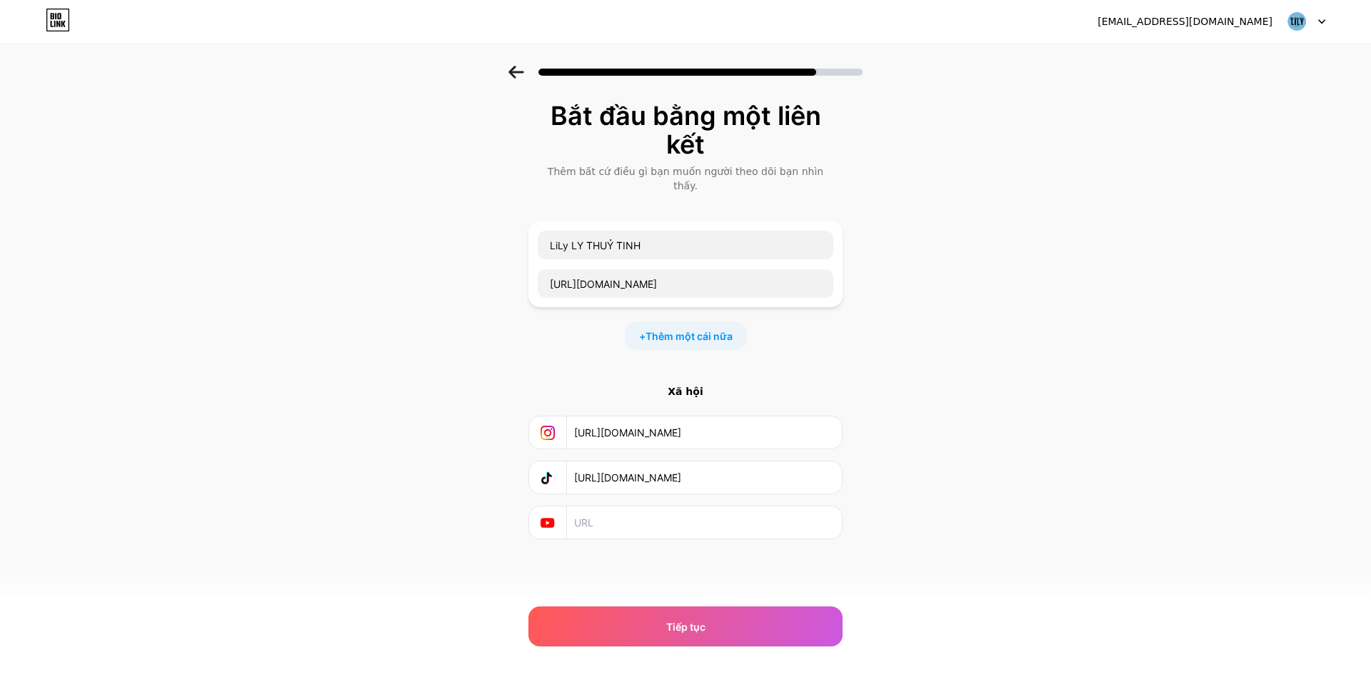
click at [513, 66] on icon at bounding box center [516, 72] width 16 height 13
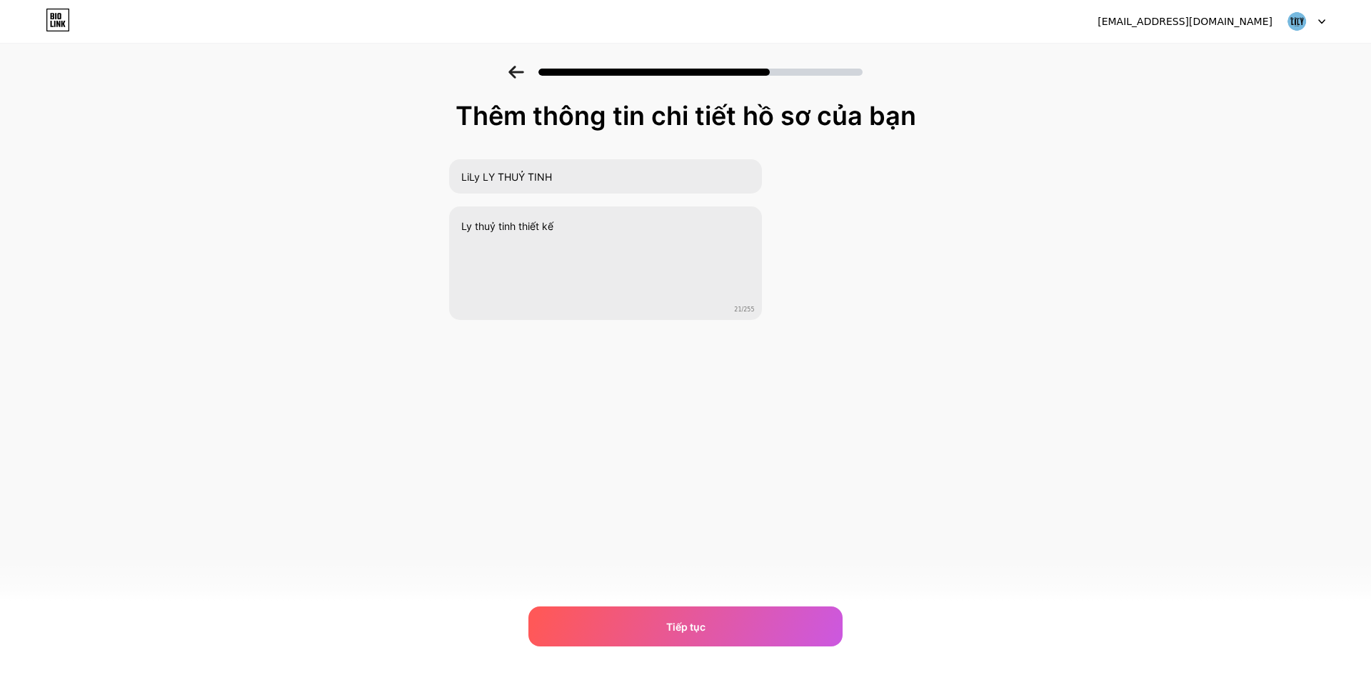
click at [513, 66] on icon at bounding box center [516, 72] width 16 height 13
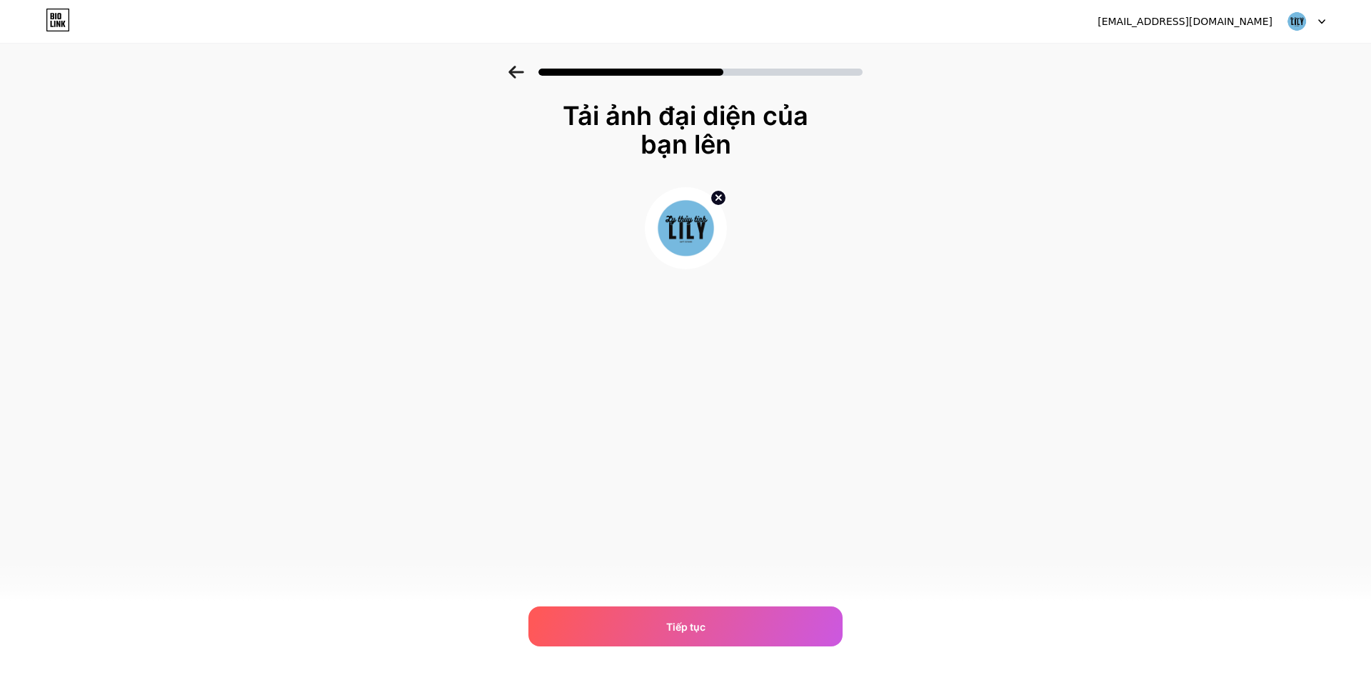
click at [513, 66] on icon at bounding box center [516, 72] width 16 height 13
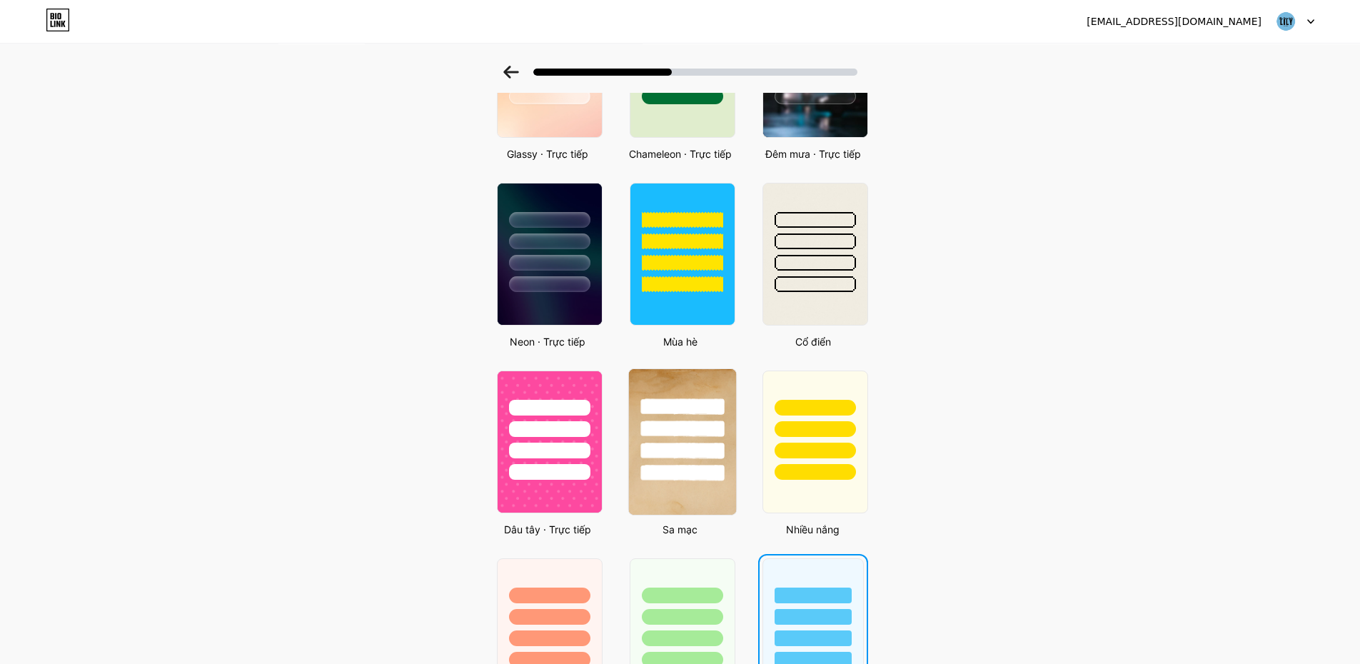
scroll to position [500, 0]
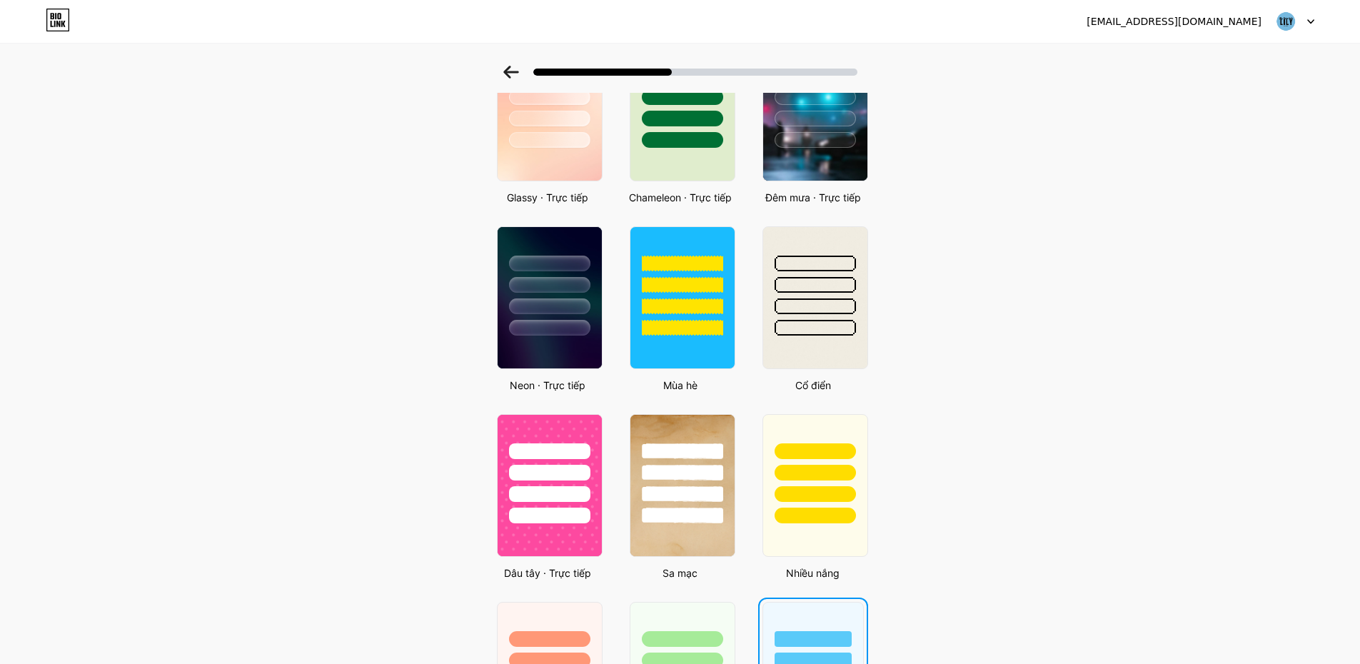
click at [523, 64] on div at bounding box center [680, 68] width 1360 height 50
click at [518, 66] on icon at bounding box center [511, 72] width 16 height 13
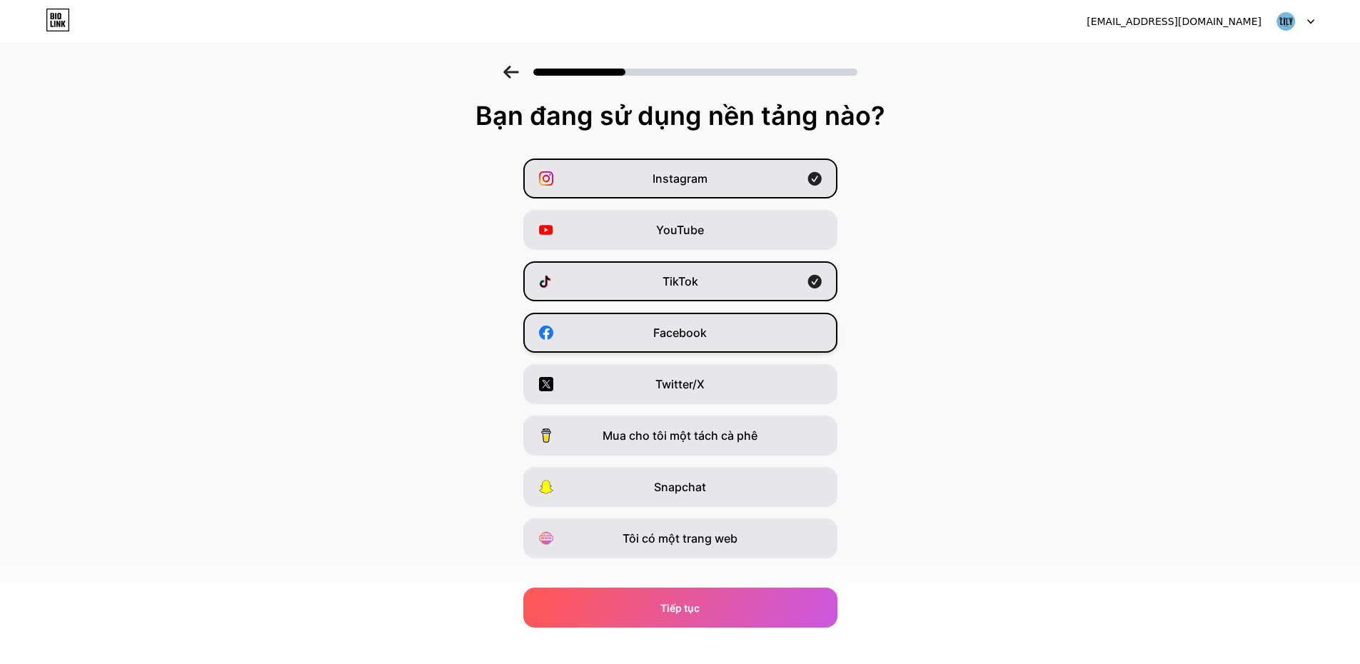
click at [611, 342] on div "Facebook" at bounding box center [680, 333] width 314 height 40
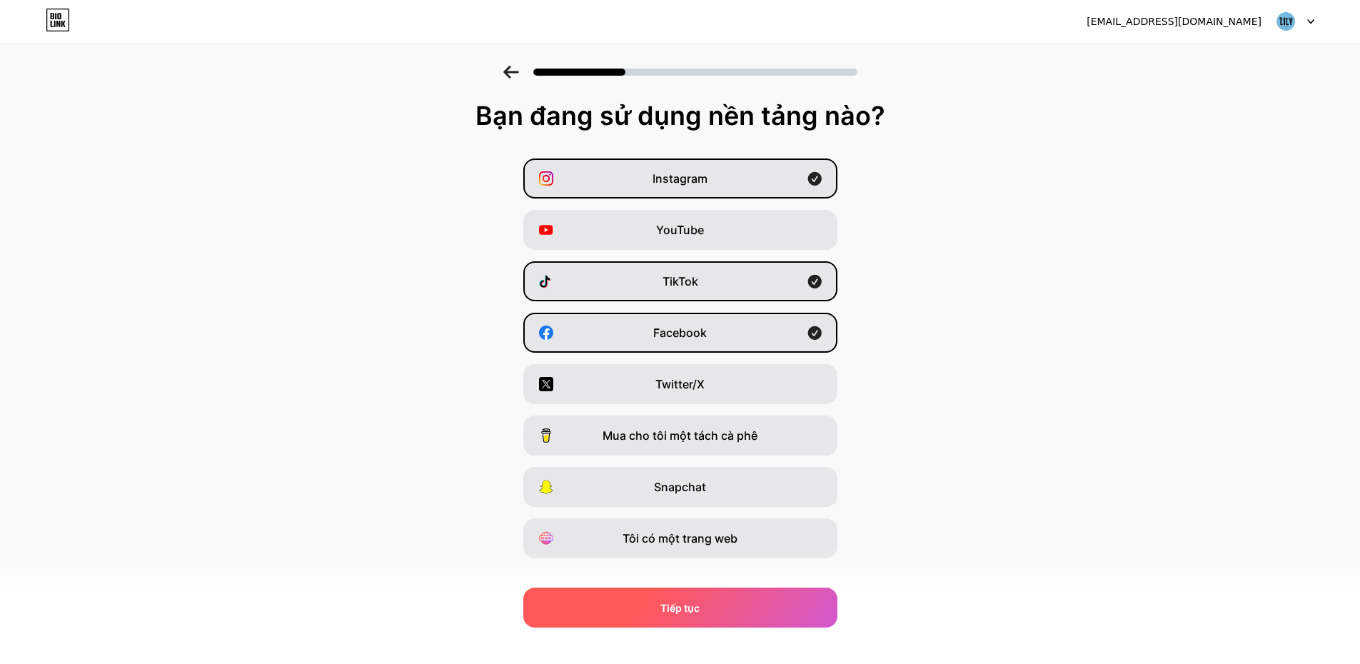
click at [683, 607] on div "Tiếp tục" at bounding box center [680, 608] width 314 height 40
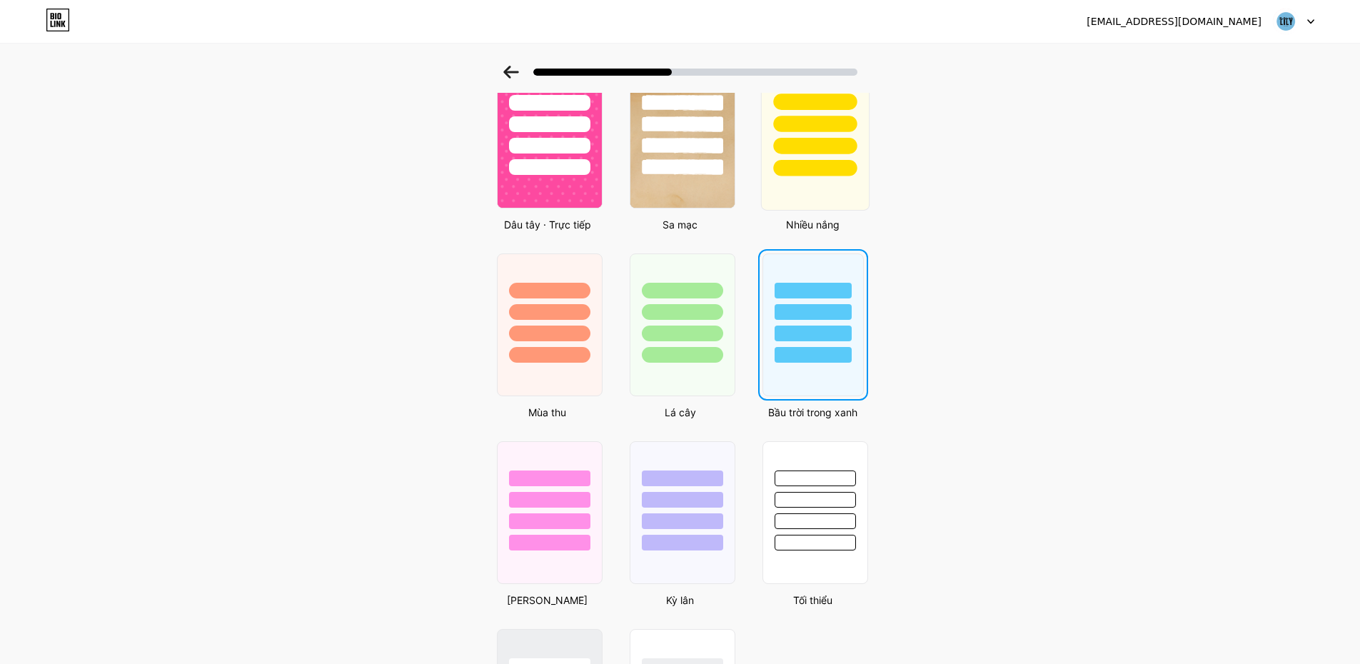
scroll to position [857, 0]
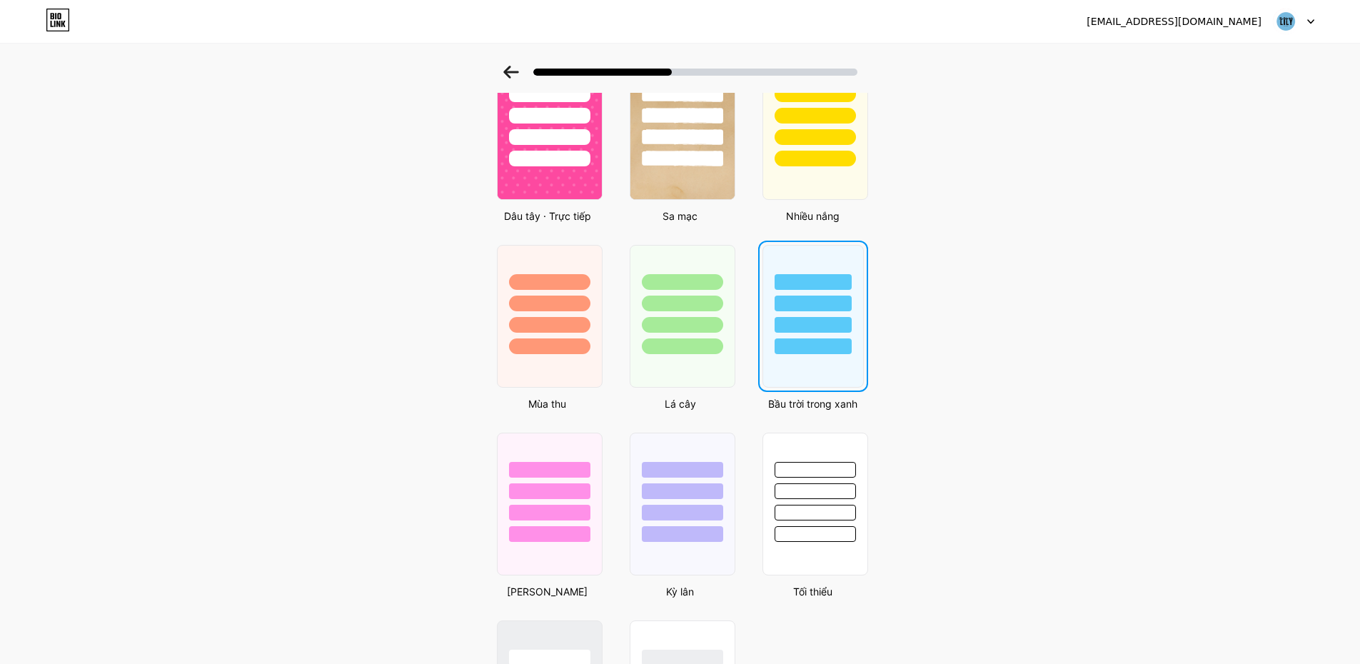
click at [683, 331] on div at bounding box center [813, 325] width 77 height 16
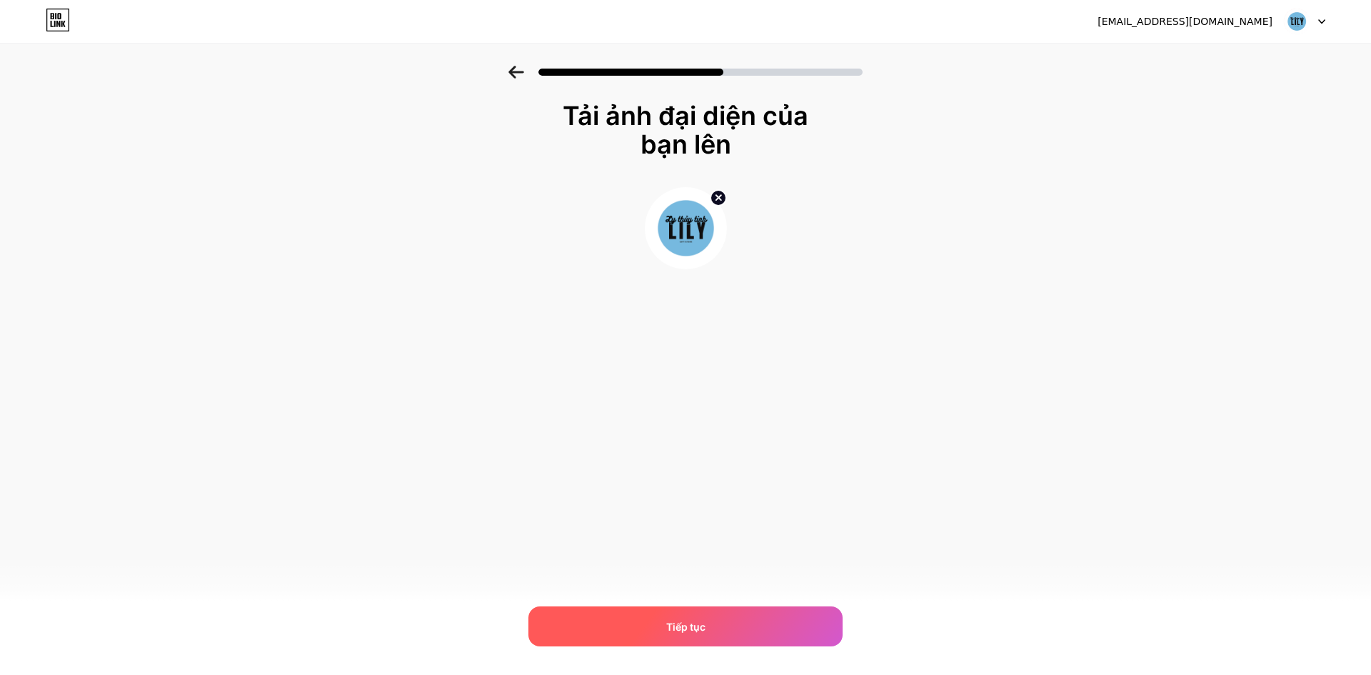
click at [683, 643] on div "Tiếp tục" at bounding box center [685, 626] width 314 height 40
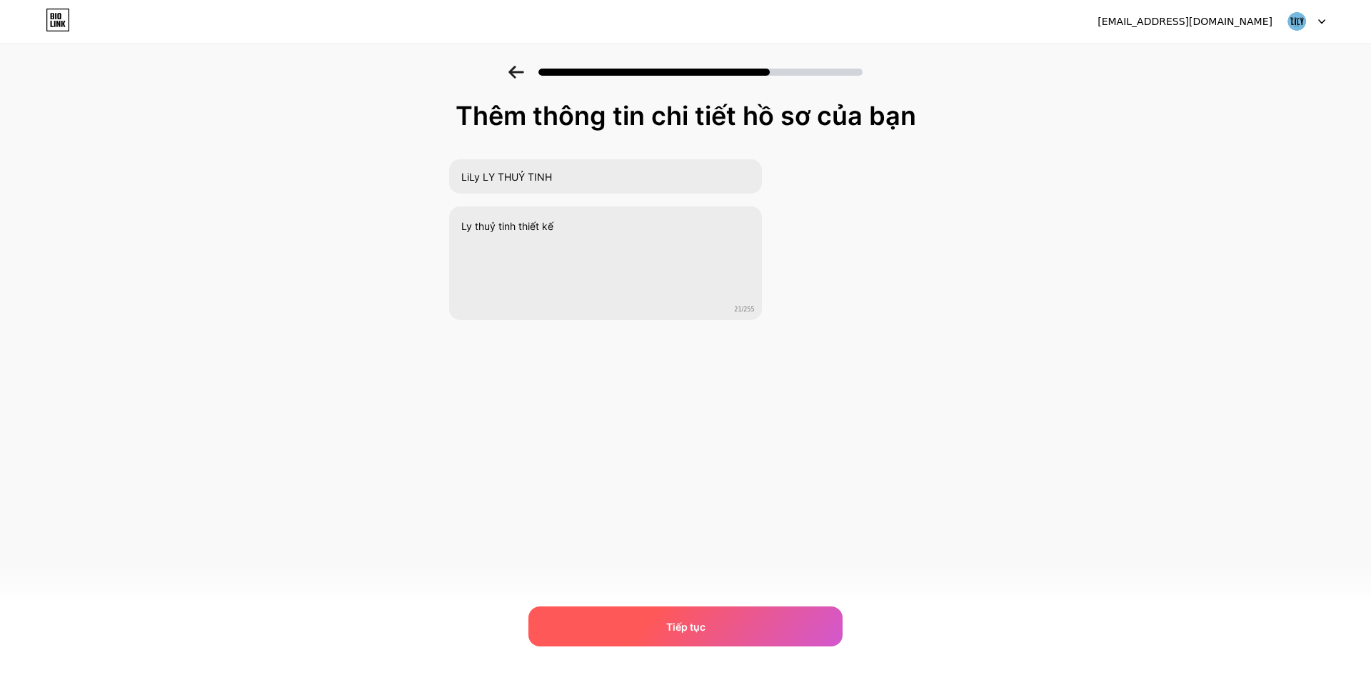
click at [683, 643] on div "Tiếp tục" at bounding box center [685, 626] width 314 height 40
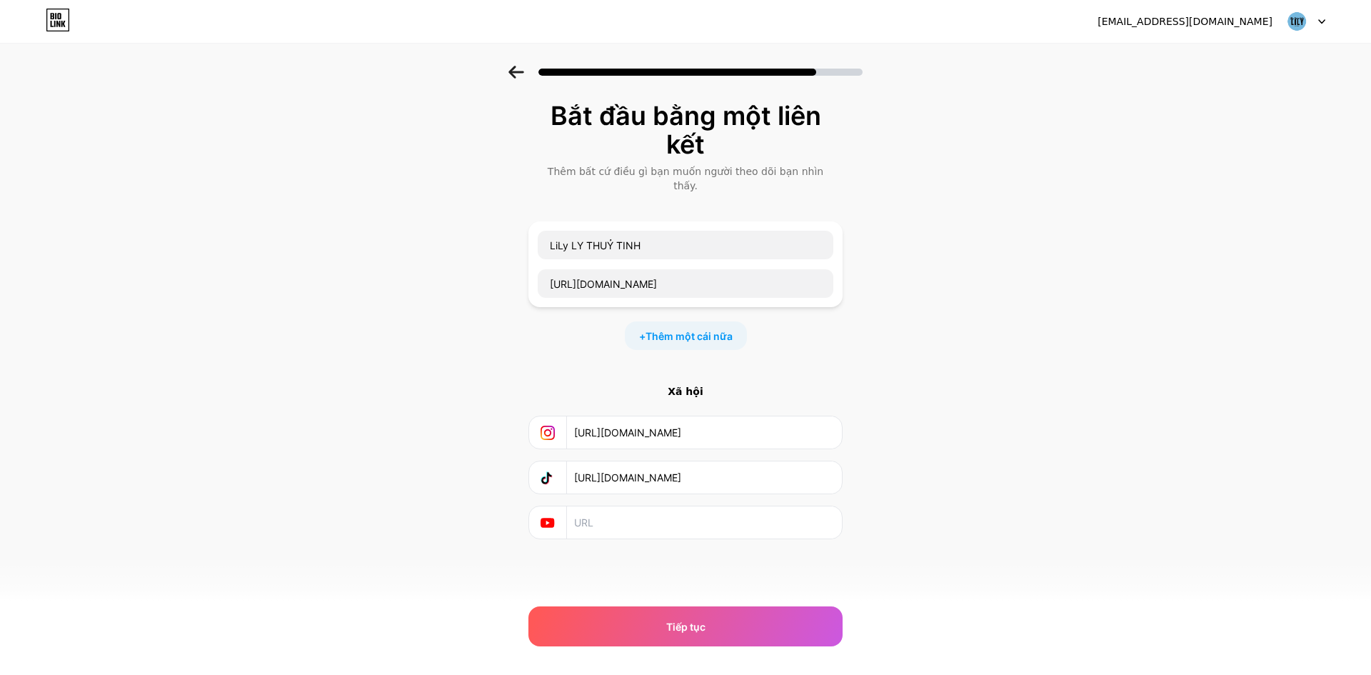
click at [683, 524] on div at bounding box center [685, 523] width 314 height 34
click at [683, 640] on div "Tiếp tục" at bounding box center [685, 626] width 314 height 40
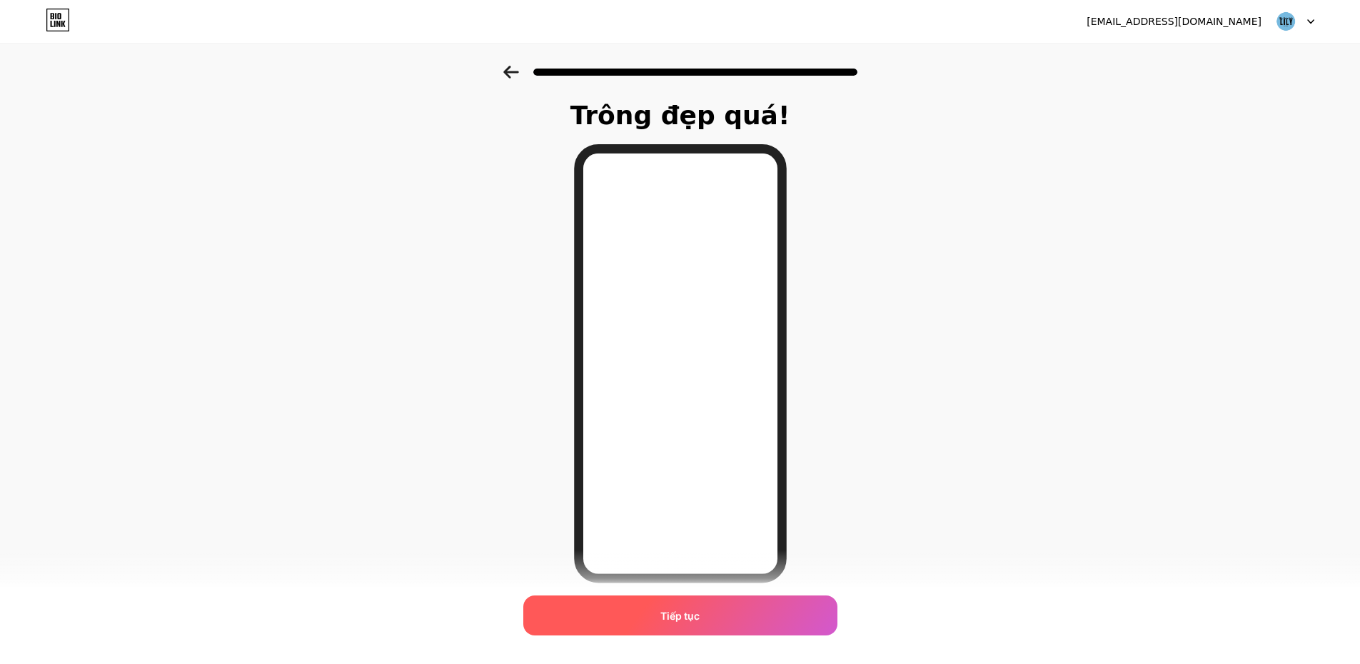
click at [683, 609] on div "Tiếp tục" at bounding box center [680, 616] width 314 height 40
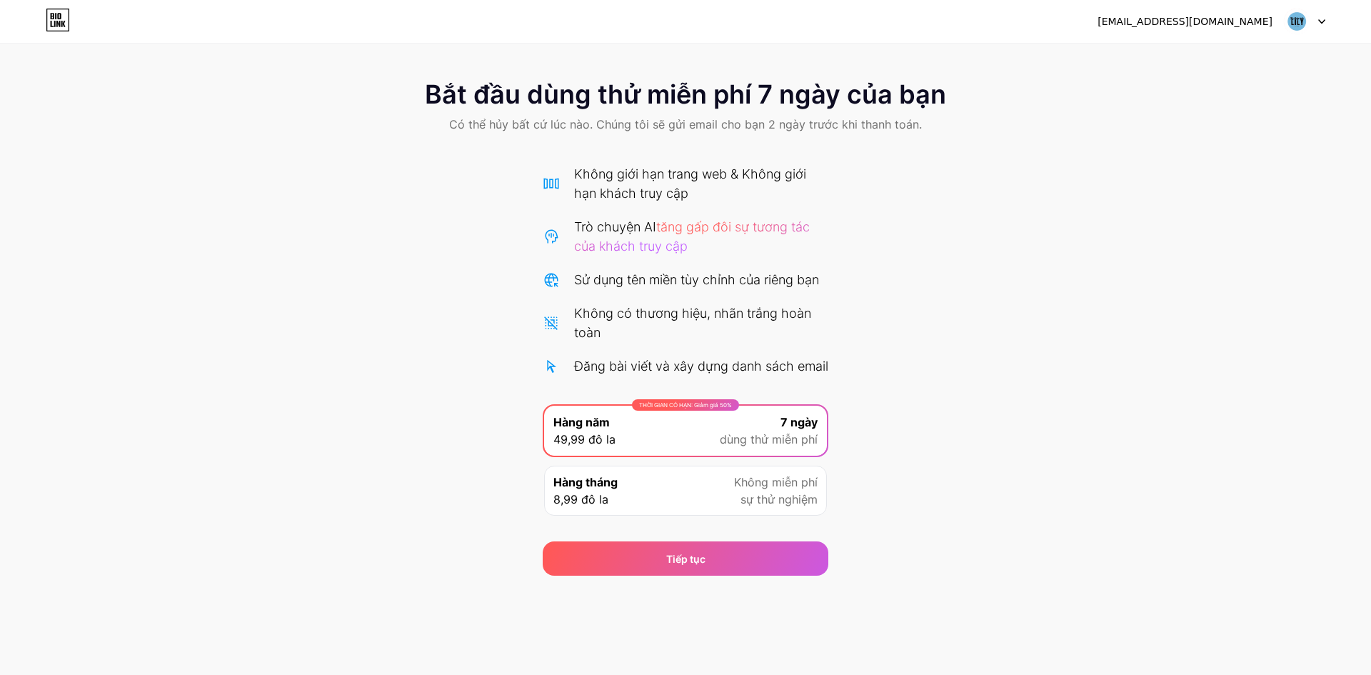
click at [683, 506] on font "sự thử nghiệm" at bounding box center [779, 499] width 77 height 14
